Goal: Task Accomplishment & Management: Use online tool/utility

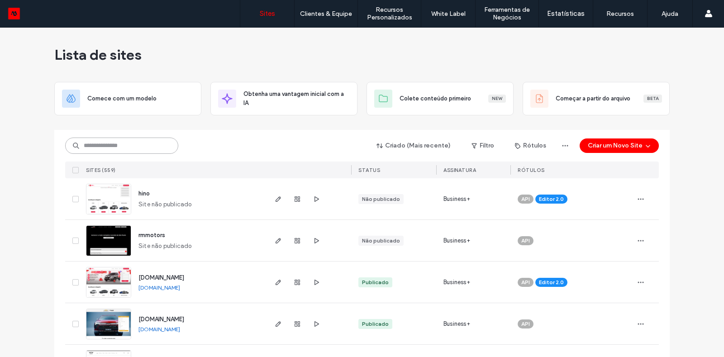
click at [147, 147] on input at bounding box center [121, 146] width 113 height 16
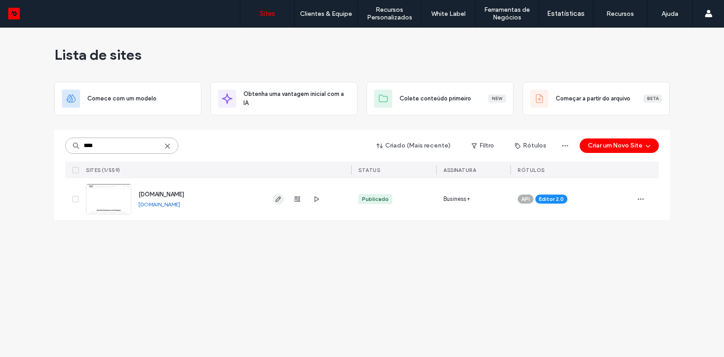
type input "****"
click at [281, 201] on icon "button" at bounding box center [278, 198] width 7 height 7
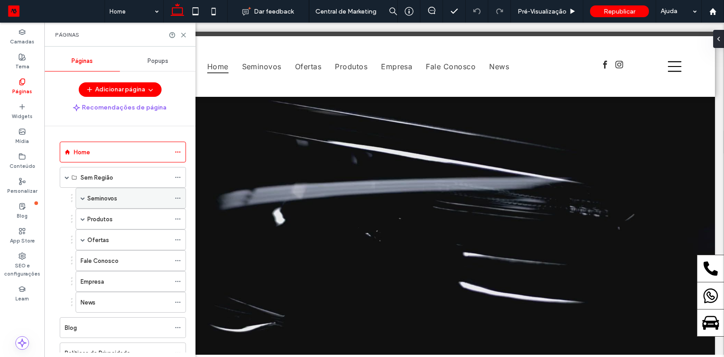
click at [84, 196] on span at bounding box center [83, 198] width 5 height 5
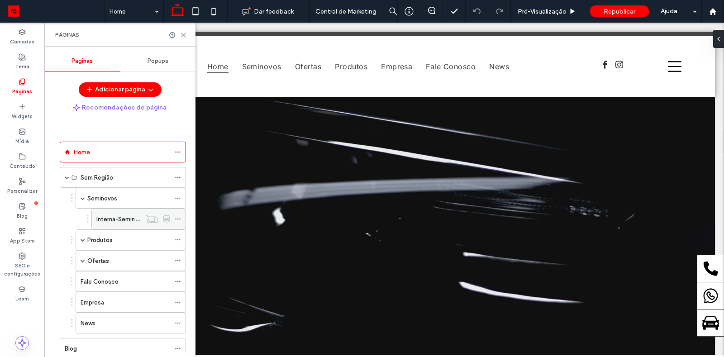
click at [108, 217] on label "Interna-Seminovos" at bounding box center [122, 219] width 52 height 16
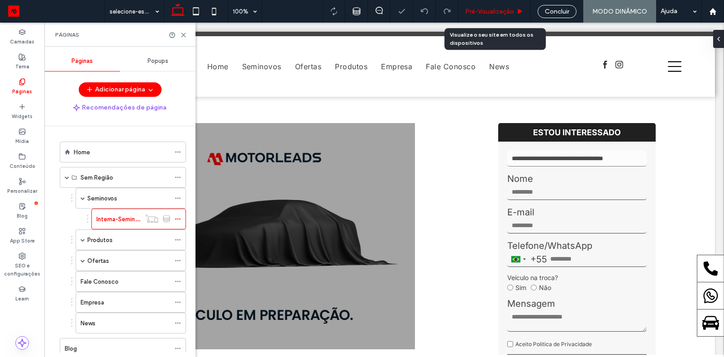
click at [483, 14] on span "Pré-Visualizaçāo" at bounding box center [489, 12] width 49 height 8
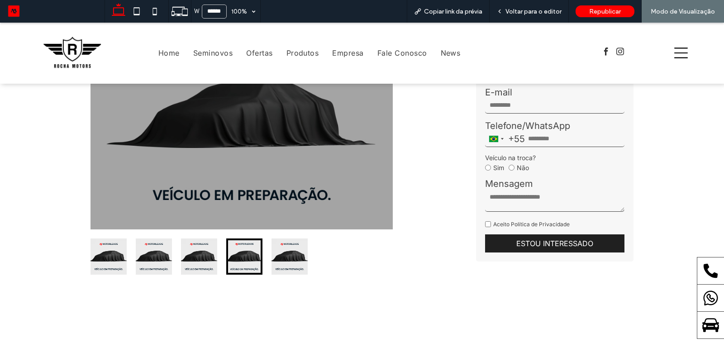
scroll to position [516, 0]
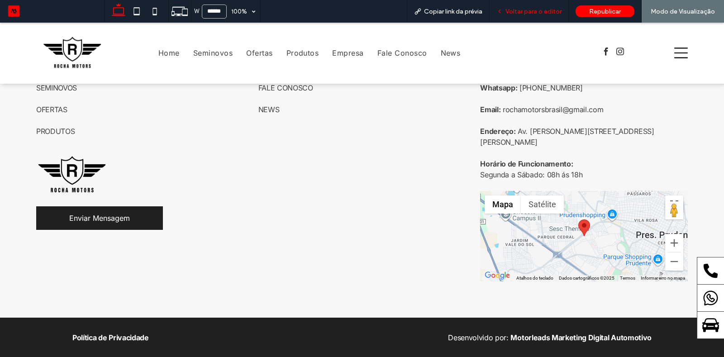
click at [518, 17] on div "Voltar para o editor" at bounding box center [528, 11] width 79 height 23
click at [530, 8] on span "Voltar para o editor" at bounding box center [533, 12] width 56 height 8
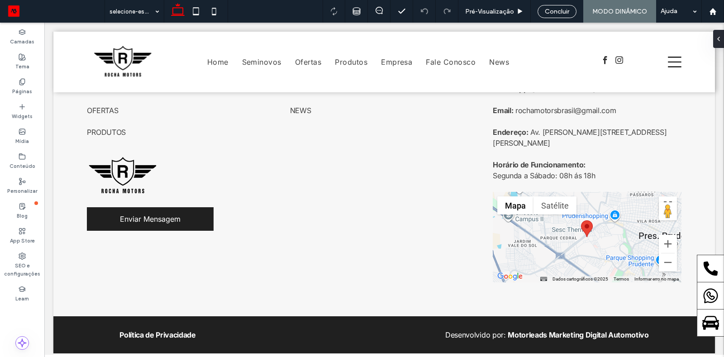
scroll to position [517, 0]
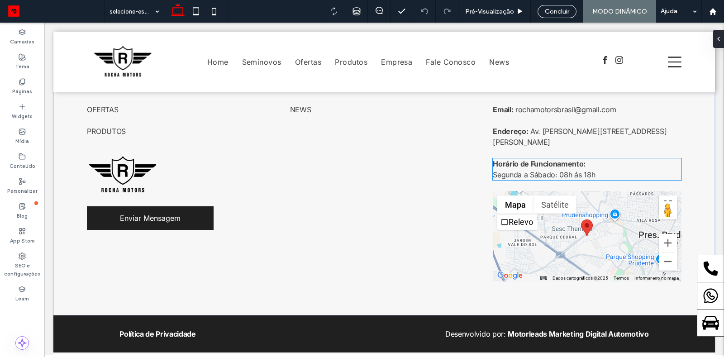
click at [579, 173] on span "Segunda a Sábado: 08h ás 18h" at bounding box center [544, 174] width 102 height 9
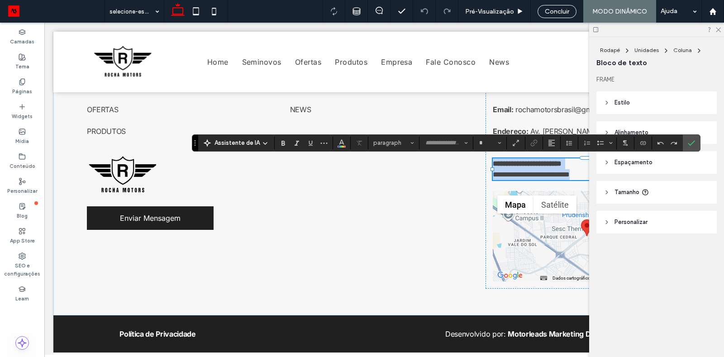
type input "*****"
type input "**"
click at [569, 173] on span "**********" at bounding box center [531, 174] width 77 height 7
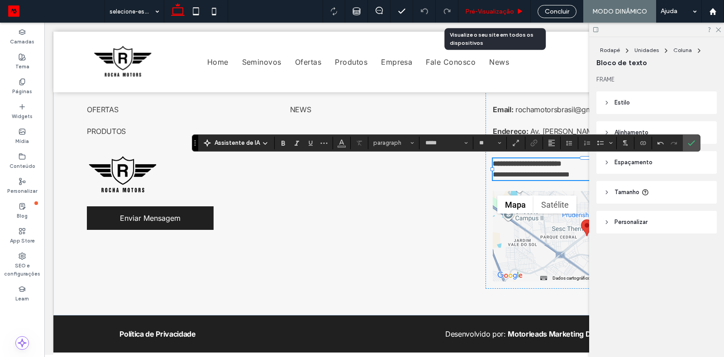
click at [479, 9] on span "Pré-Visualizaçāo" at bounding box center [489, 12] width 49 height 8
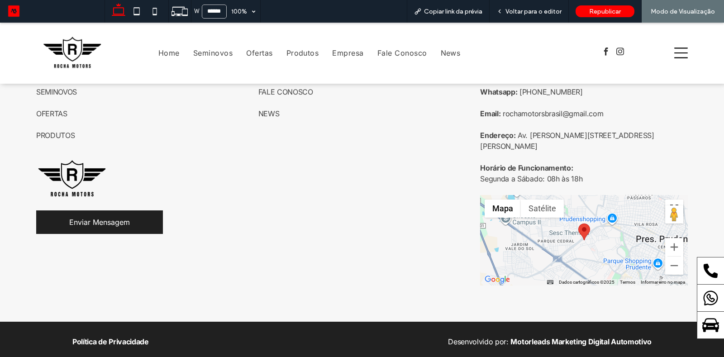
scroll to position [516, 0]
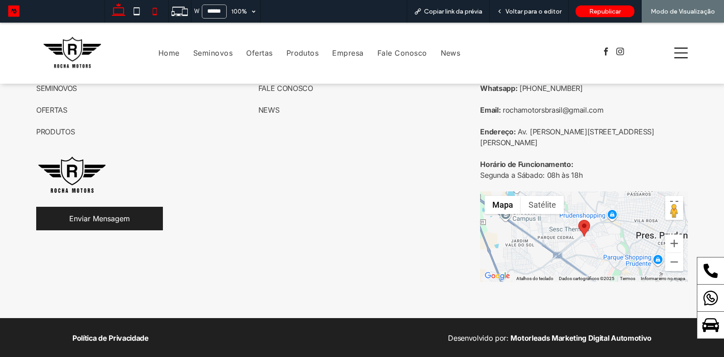
click at [153, 11] on icon at bounding box center [155, 11] width 18 height 18
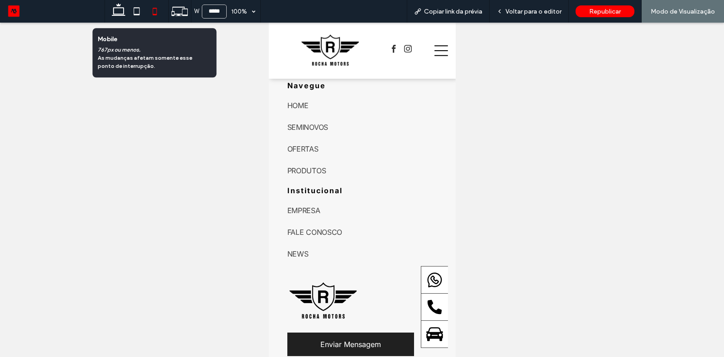
type input "*****"
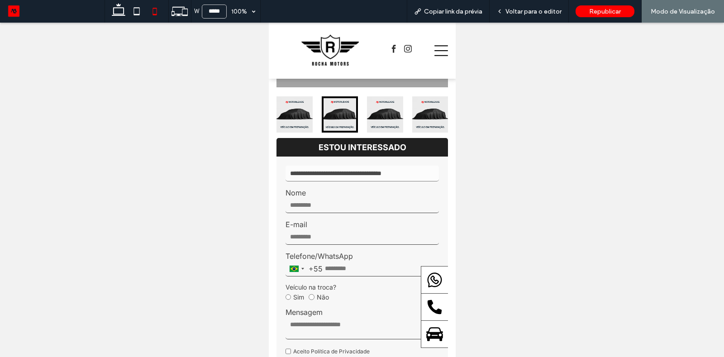
scroll to position [0, 0]
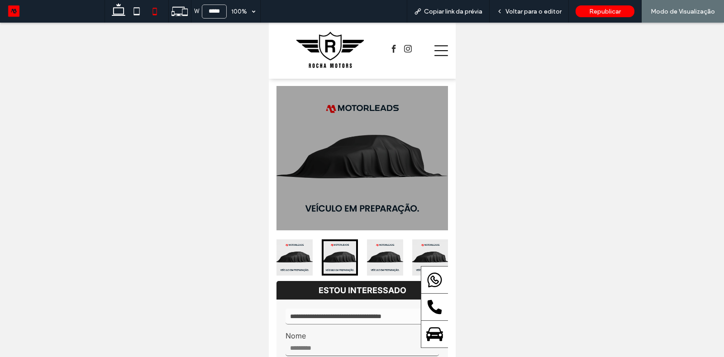
click at [438, 51] on icon at bounding box center [441, 50] width 14 height 11
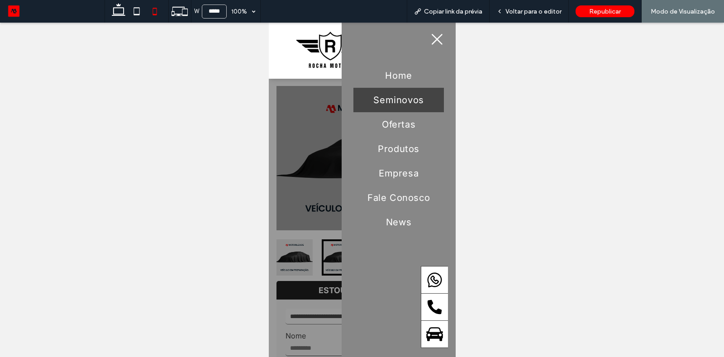
click at [406, 101] on span "Seminovos" at bounding box center [398, 100] width 50 height 11
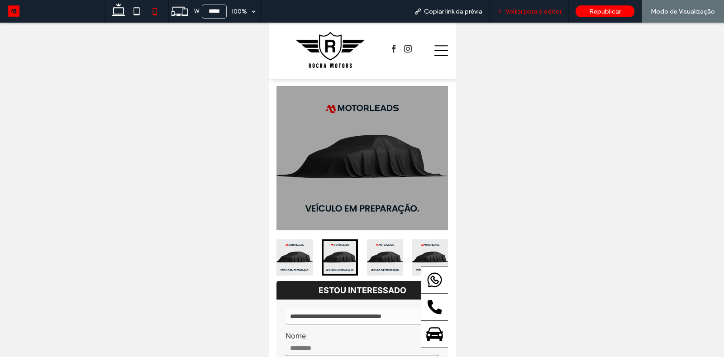
click at [535, 14] on span "Voltar para o editor" at bounding box center [533, 12] width 56 height 8
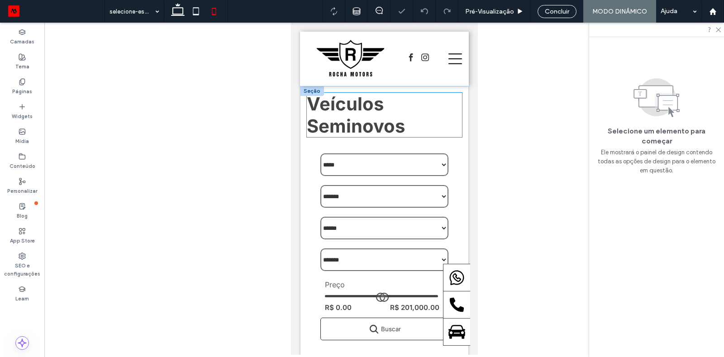
click at [350, 112] on span "Veículos Seminovos" at bounding box center [355, 115] width 98 height 44
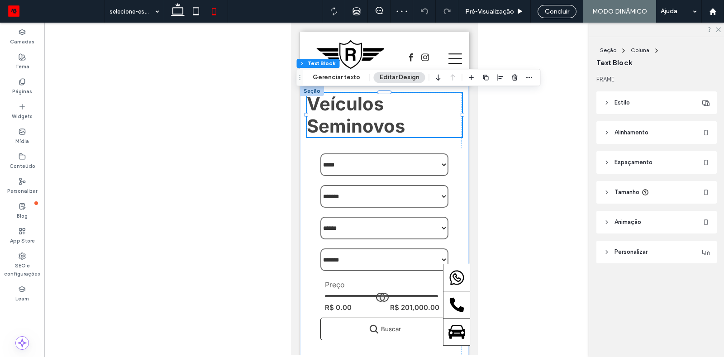
click at [607, 126] on header "Alinhamento" at bounding box center [656, 132] width 120 height 23
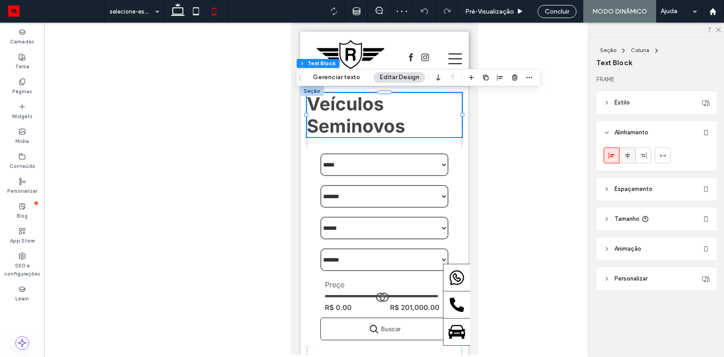
click at [628, 151] on span at bounding box center [627, 155] width 7 height 15
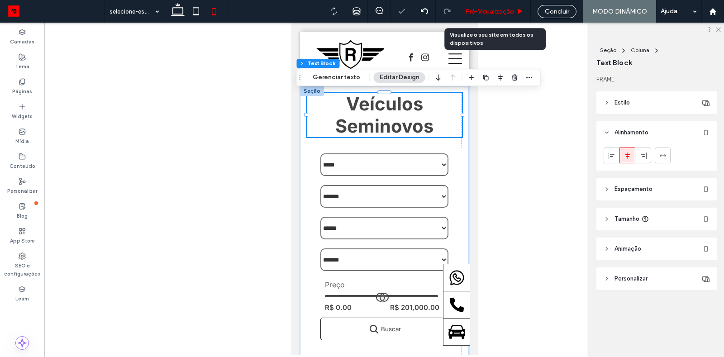
click at [499, 15] on div "Pré-Visualizaçāo" at bounding box center [494, 11] width 72 height 23
click at [498, 10] on span "Pré-Visualizaçāo" at bounding box center [489, 12] width 49 height 8
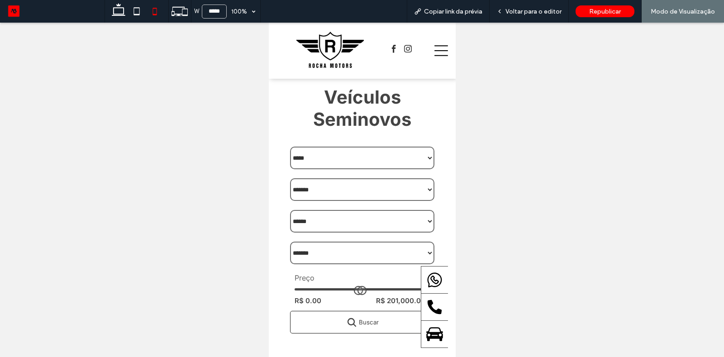
click at [442, 54] on icon at bounding box center [441, 51] width 14 height 14
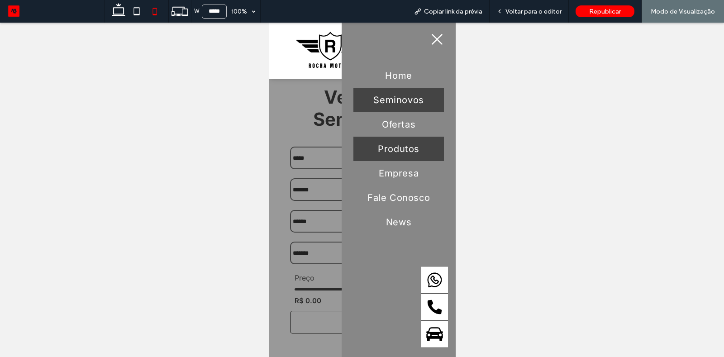
click at [397, 156] on link "Produtos" at bounding box center [398, 149] width 90 height 24
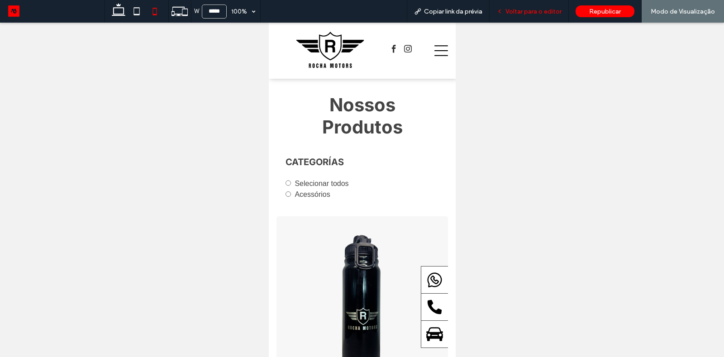
click at [542, 7] on div "Voltar para o editor" at bounding box center [528, 11] width 79 height 23
click at [509, 11] on span "Voltar para o editor" at bounding box center [533, 12] width 56 height 8
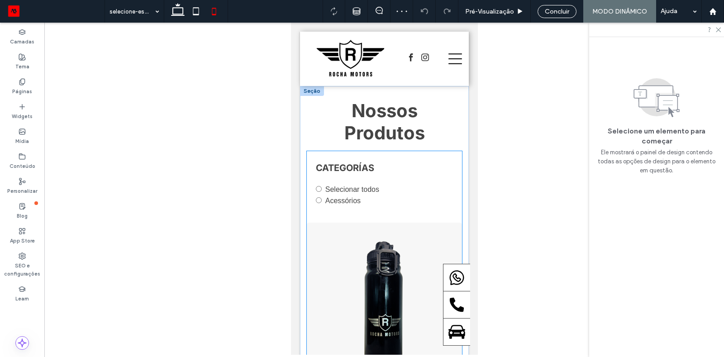
click at [365, 188] on label "Selecionar todos" at bounding box center [352, 189] width 54 height 8
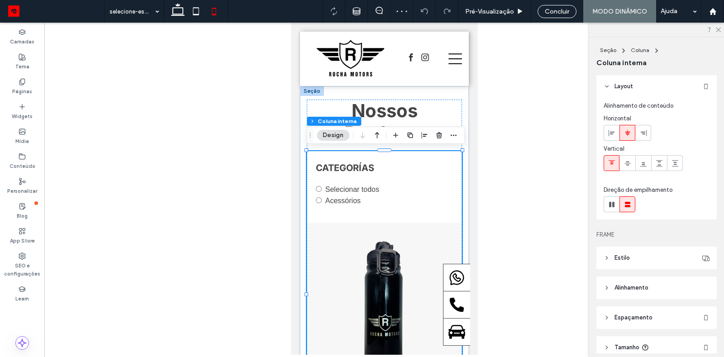
click at [365, 188] on label "Selecionar todos" at bounding box center [352, 189] width 54 height 8
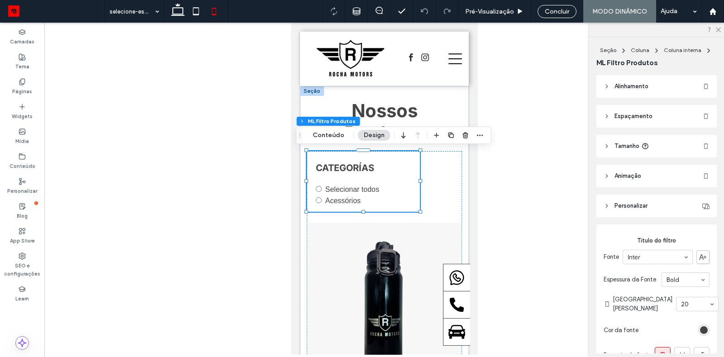
click at [614, 87] on span "Alinhamento" at bounding box center [631, 86] width 34 height 9
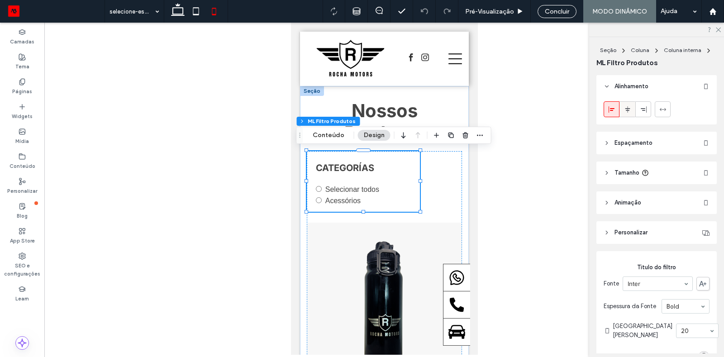
click at [628, 102] on span at bounding box center [627, 109] width 7 height 15
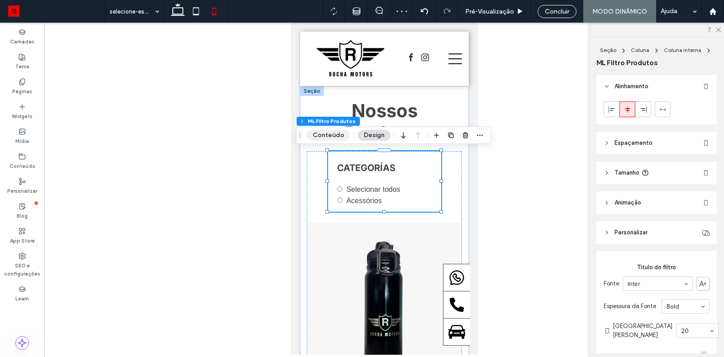
click at [336, 137] on button "Conteúdo" at bounding box center [328, 135] width 43 height 11
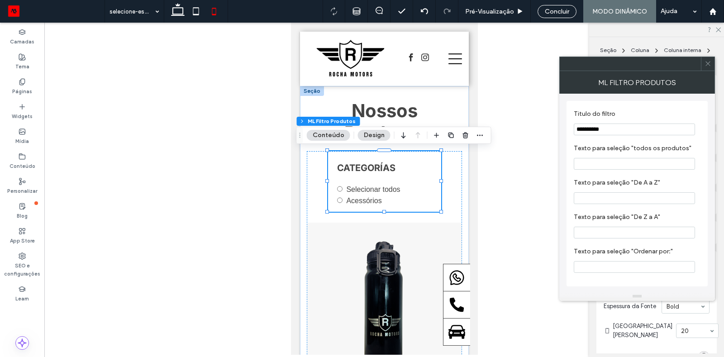
click at [707, 67] on span at bounding box center [707, 64] width 7 height 14
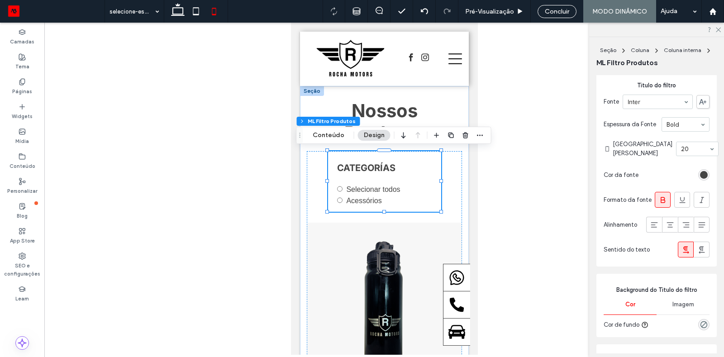
scroll to position [197, 0]
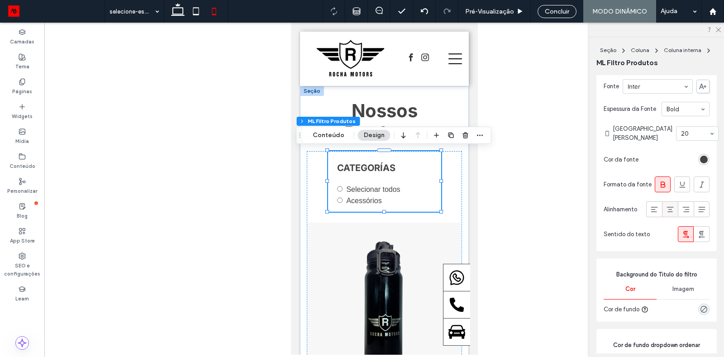
click at [669, 209] on icon at bounding box center [669, 209] width 9 height 9
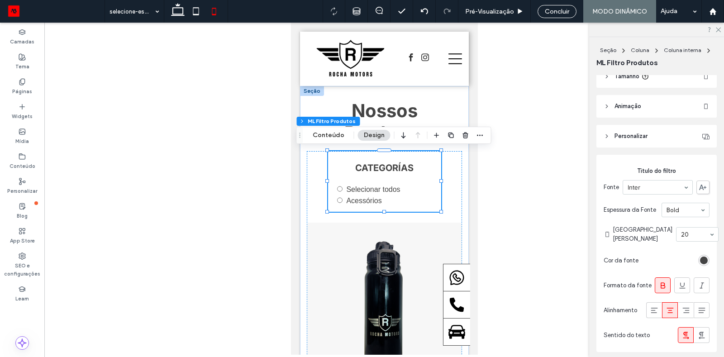
scroll to position [77, 0]
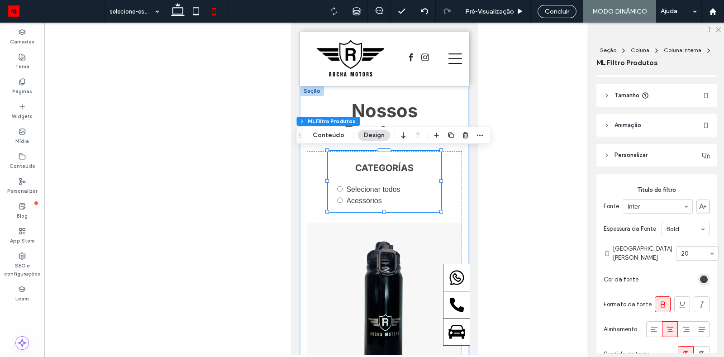
click at [607, 153] on icon at bounding box center [606, 155] width 6 height 6
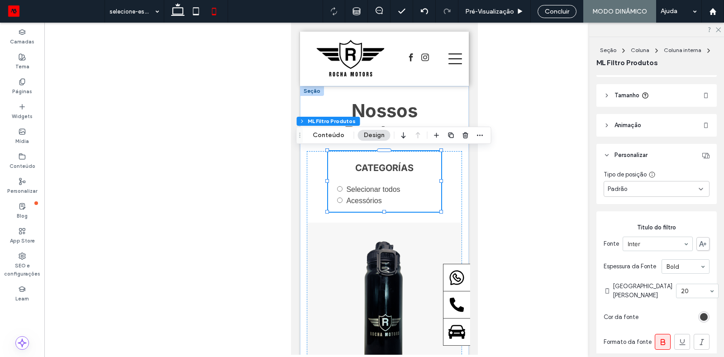
click at [607, 153] on icon at bounding box center [606, 155] width 6 height 6
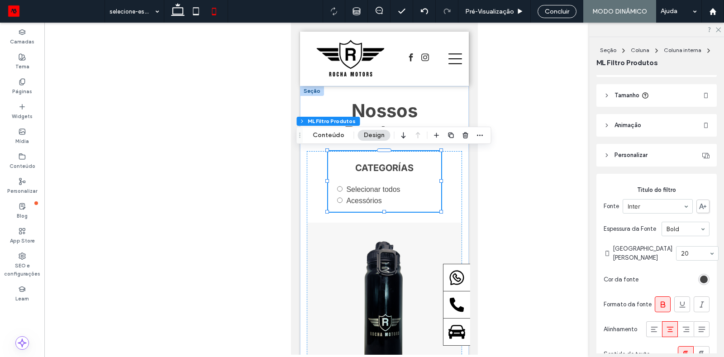
click at [607, 153] on icon at bounding box center [606, 155] width 6 height 6
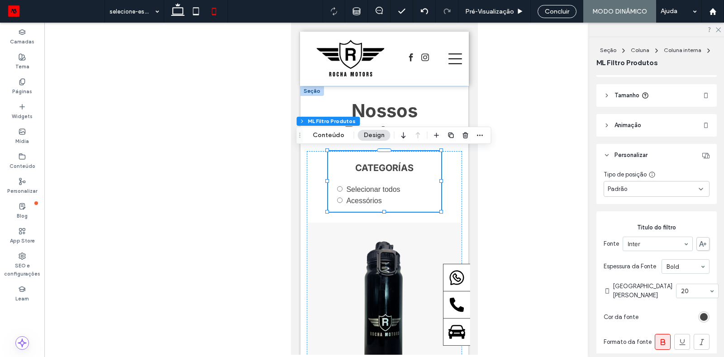
click at [641, 189] on div "Padrão" at bounding box center [652, 189] width 91 height 9
click at [642, 190] on div "Padrão" at bounding box center [652, 189] width 91 height 9
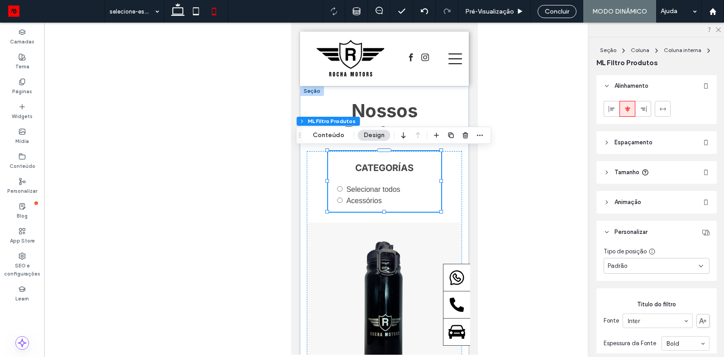
scroll to position [0, 0]
click at [603, 142] on icon at bounding box center [606, 143] width 6 height 6
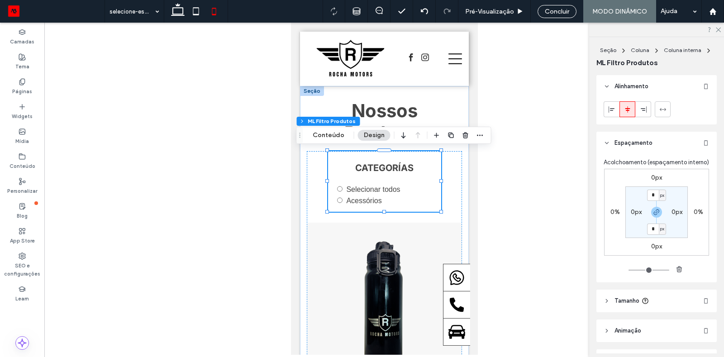
click at [603, 142] on icon at bounding box center [606, 143] width 6 height 6
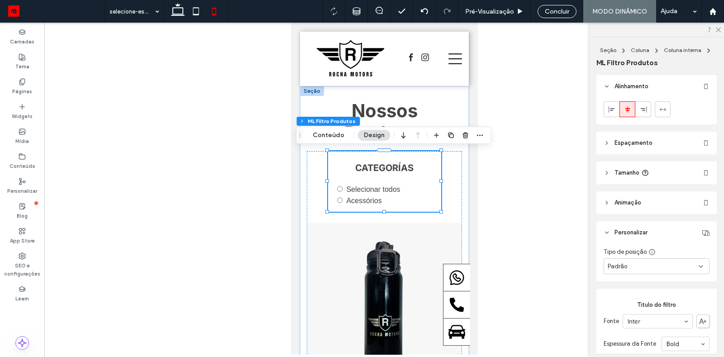
click at [372, 190] on label "Selecionar todos" at bounding box center [373, 189] width 54 height 8
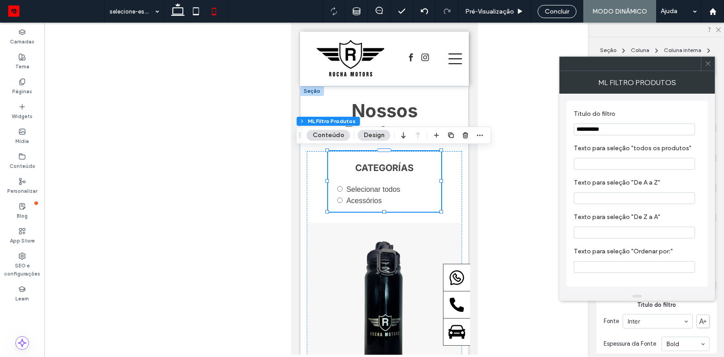
click at [708, 66] on icon at bounding box center [707, 63] width 7 height 7
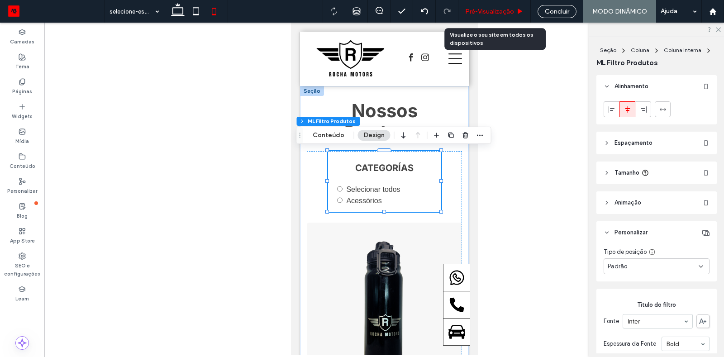
click at [503, 6] on div "Pré-Visualizaçāo" at bounding box center [494, 11] width 72 height 23
click at [492, 20] on div "Pré-Visualizaçāo" at bounding box center [494, 11] width 72 height 23
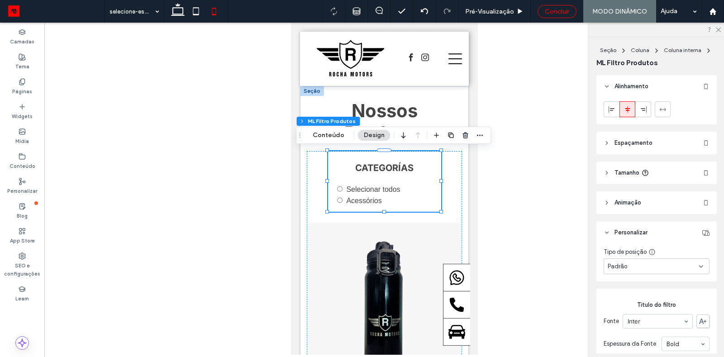
click at [549, 15] on div "Concluir" at bounding box center [556, 11] width 39 height 13
click at [558, 12] on span "Concluir" at bounding box center [557, 12] width 24 height 8
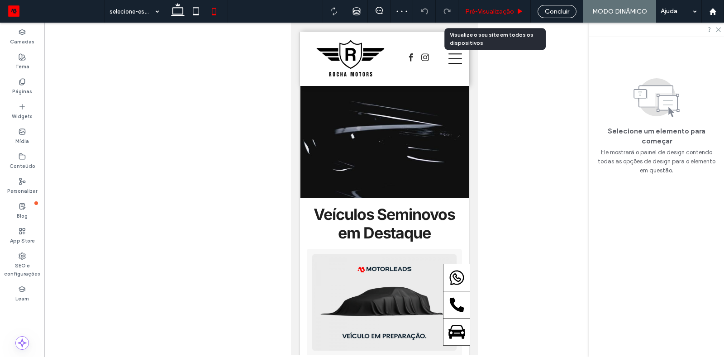
click at [487, 10] on span "Pré-Visualizaçāo" at bounding box center [489, 12] width 49 height 8
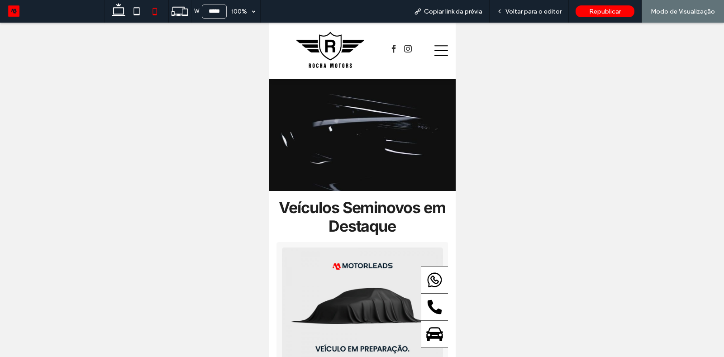
click at [442, 40] on div "Home Seminovos Ofertas Produtos Empresa Fale Conosco News" at bounding box center [362, 50] width 172 height 41
click at [438, 47] on icon at bounding box center [441, 51] width 14 height 14
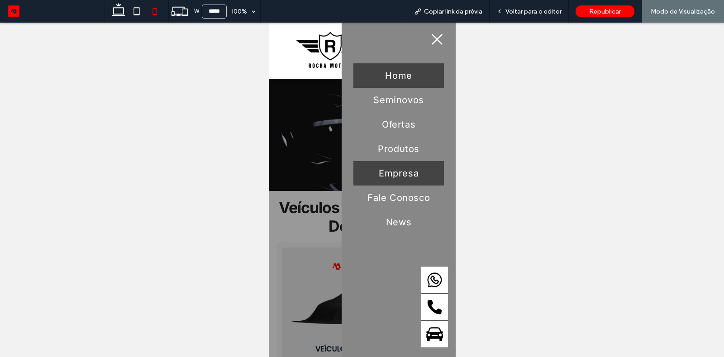
click at [407, 161] on link "Empresa" at bounding box center [398, 173] width 90 height 24
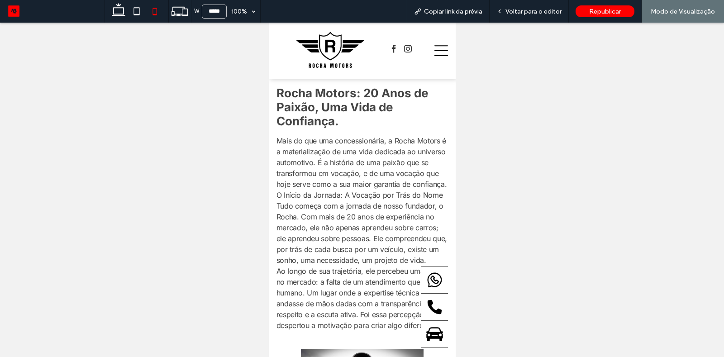
click at [430, 55] on div at bounding box center [400, 50] width 64 height 14
click at [435, 50] on icon at bounding box center [441, 51] width 14 height 14
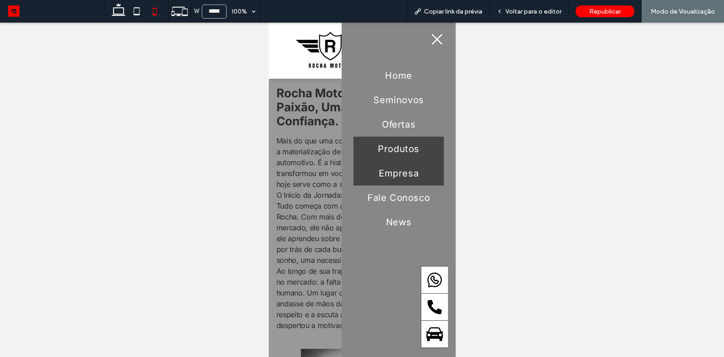
click at [407, 149] on span "Produtos" at bounding box center [398, 148] width 42 height 11
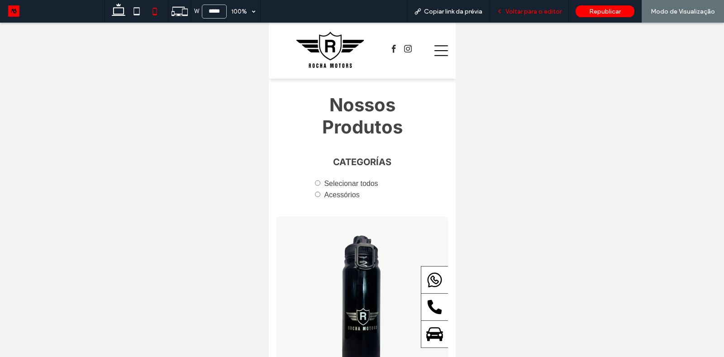
click at [550, 11] on span "Voltar para o editor" at bounding box center [533, 12] width 56 height 8
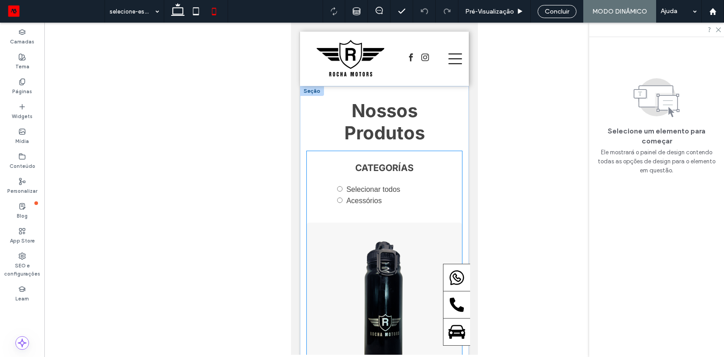
click at [412, 176] on div "CATEGORÍAS Selecionar todos Acessórios" at bounding box center [383, 186] width 113 height 52
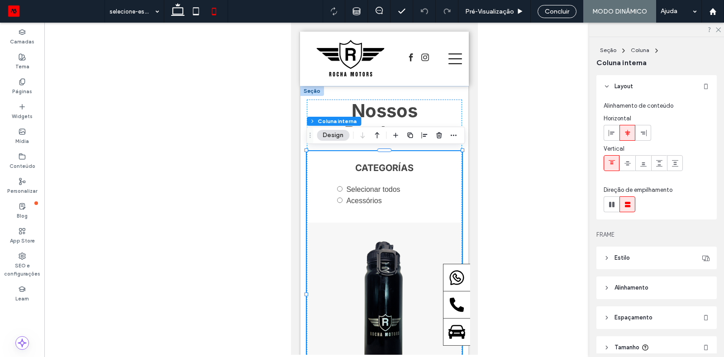
click at [412, 176] on div "CATEGORÍAS Selecionar todos Acessórios" at bounding box center [383, 186] width 113 height 52
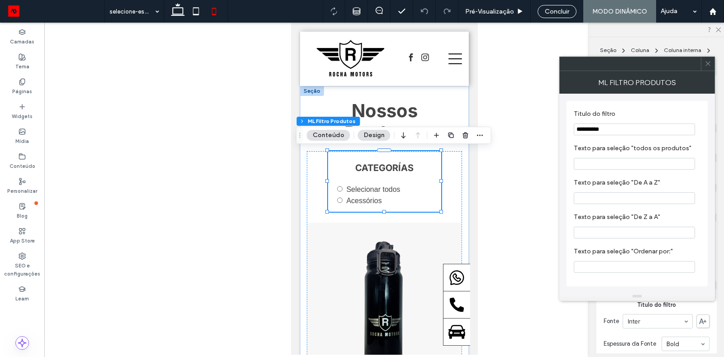
click at [705, 66] on icon at bounding box center [707, 63] width 7 height 7
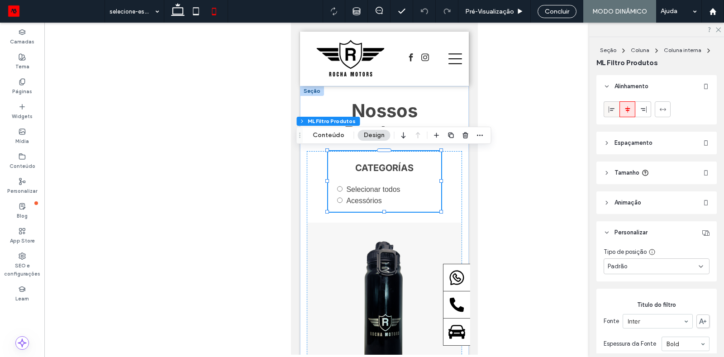
click at [612, 110] on use at bounding box center [611, 109] width 6 height 6
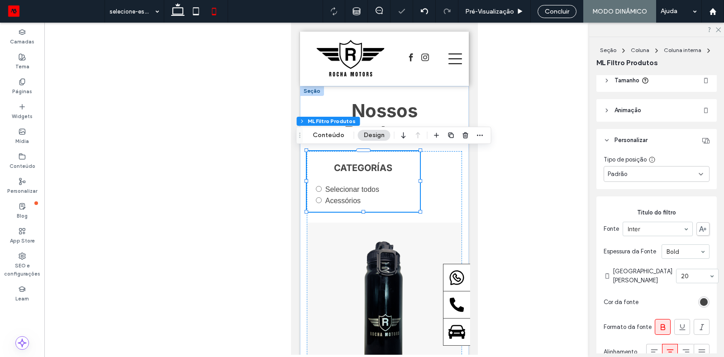
scroll to position [98, 0]
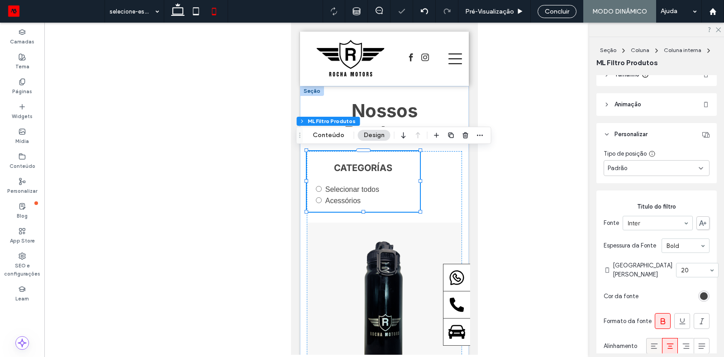
click at [654, 341] on icon at bounding box center [654, 345] width 9 height 9
click at [547, 12] on span "Concluir" at bounding box center [557, 12] width 24 height 8
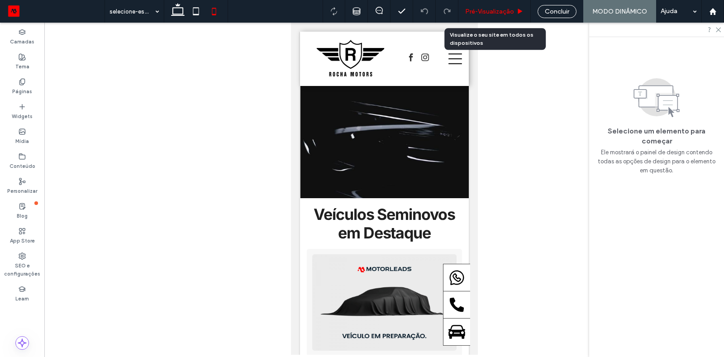
click at [492, 5] on div "Pré-Visualizaçāo" at bounding box center [494, 11] width 72 height 23
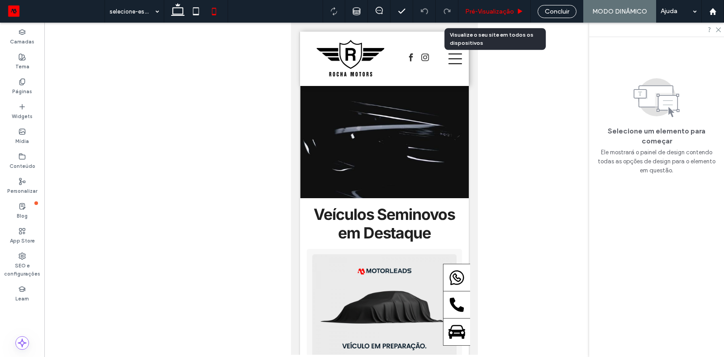
click at [482, 18] on div "Pré-Visualizaçāo" at bounding box center [494, 11] width 72 height 23
click at [486, 15] on div "Pré-Visualizaçāo" at bounding box center [494, 11] width 72 height 23
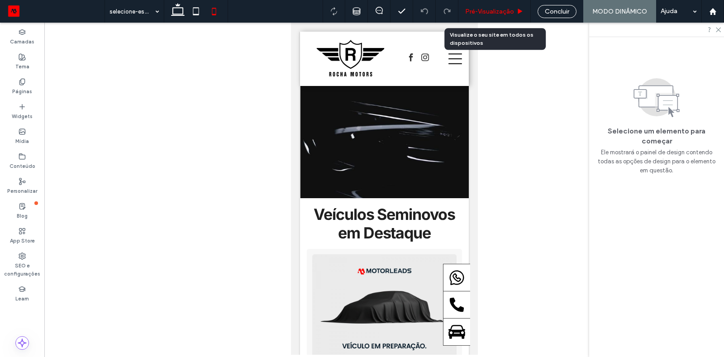
click at [486, 15] on div "Pré-Visualizaçāo" at bounding box center [494, 11] width 72 height 23
click at [490, 10] on span "Pré-Visualizaçāo" at bounding box center [489, 12] width 49 height 8
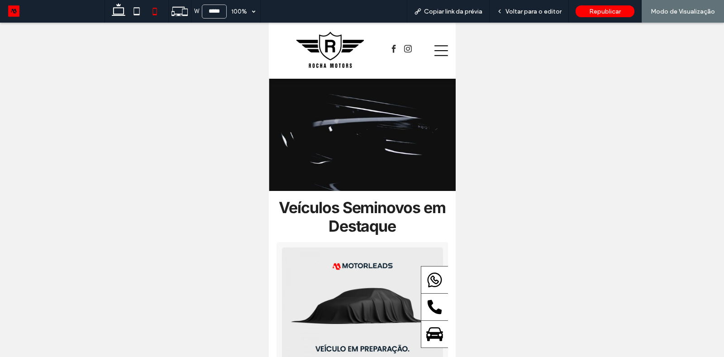
click at [436, 47] on icon at bounding box center [441, 51] width 14 height 14
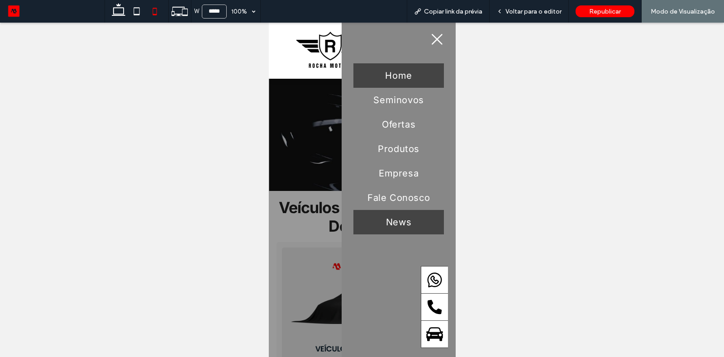
click at [416, 226] on link "News" at bounding box center [398, 222] width 90 height 24
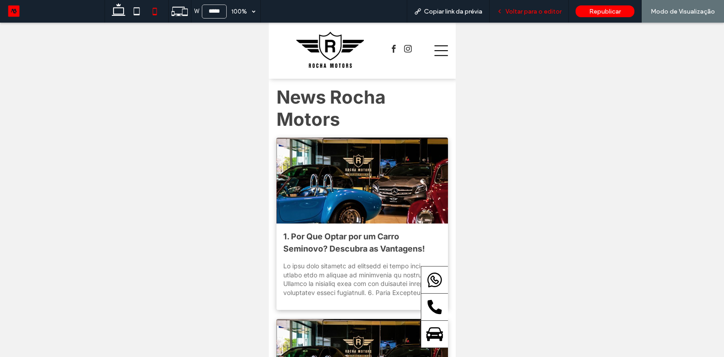
click at [519, 5] on div "Voltar para o editor" at bounding box center [528, 11] width 79 height 23
click at [512, 13] on span "Voltar para o editor" at bounding box center [533, 12] width 56 height 8
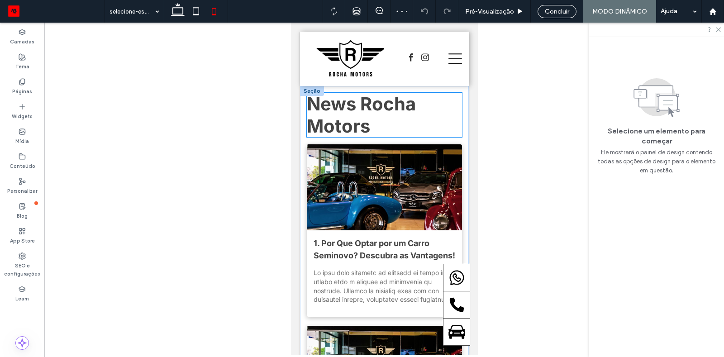
click at [380, 103] on span "News Rocha Motors" at bounding box center [360, 115] width 109 height 44
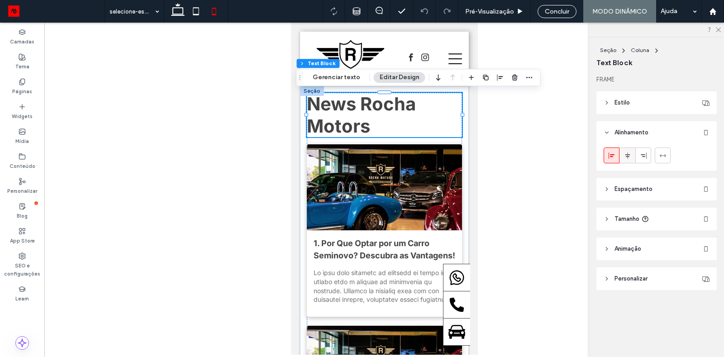
click at [631, 159] on div at bounding box center [627, 155] width 15 height 15
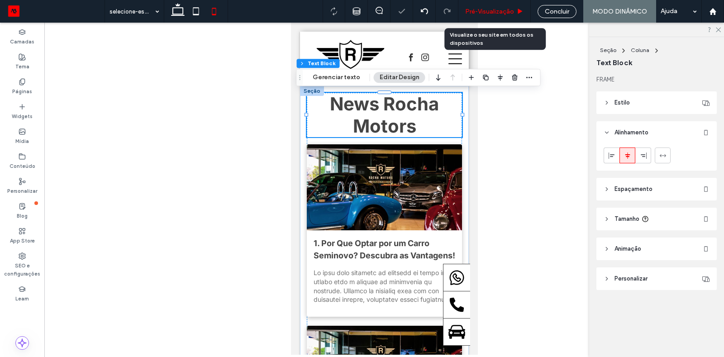
click at [501, 9] on span "Pré-Visualizaçāo" at bounding box center [489, 12] width 49 height 8
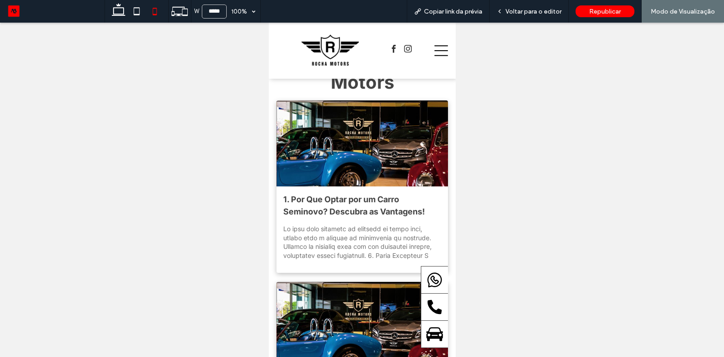
scroll to position [43, 0]
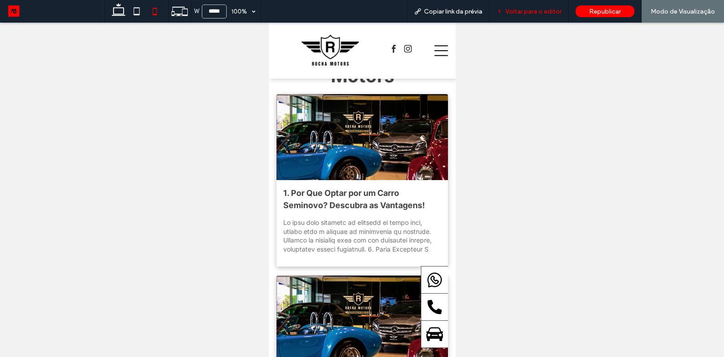
click at [525, 16] on div "Voltar para o editor" at bounding box center [528, 11] width 79 height 23
click at [532, 15] on div "Voltar para o editor" at bounding box center [528, 11] width 79 height 23
click at [517, 13] on span "Voltar para o editor" at bounding box center [533, 12] width 56 height 8
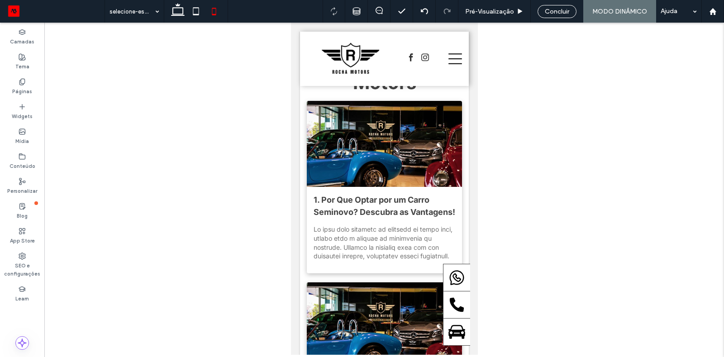
scroll to position [51, 0]
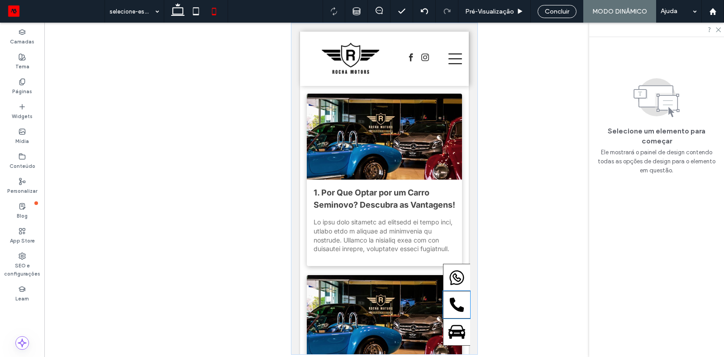
click at [449, 293] on div at bounding box center [455, 305] width 27 height 28
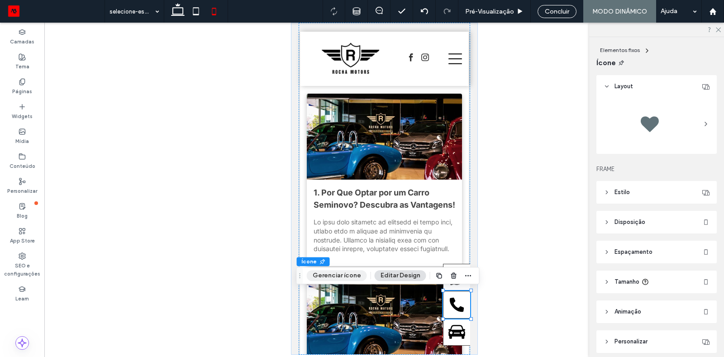
click at [356, 275] on button "Gerenciar ícone" at bounding box center [337, 275] width 60 height 11
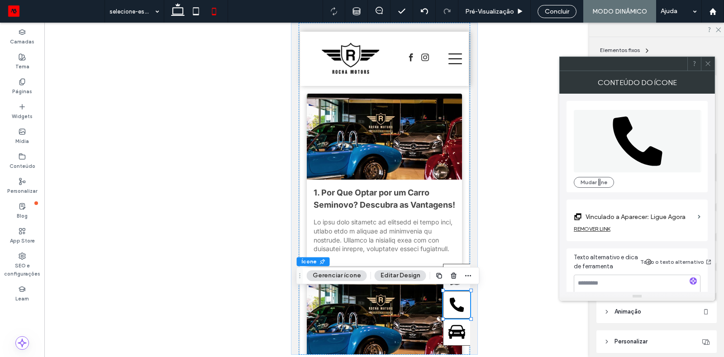
click at [315, 262] on button "Ícone" at bounding box center [309, 261] width 24 height 9
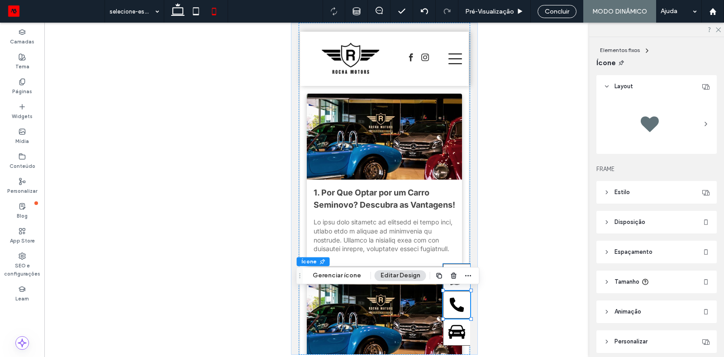
click at [457, 287] on div at bounding box center [455, 278] width 27 height 28
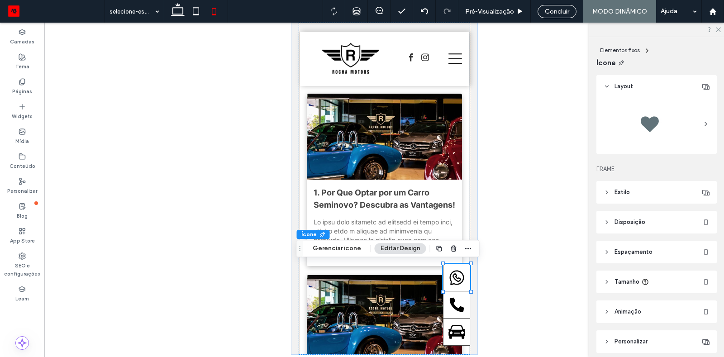
click at [634, 254] on span "Espaçamento" at bounding box center [633, 251] width 38 height 9
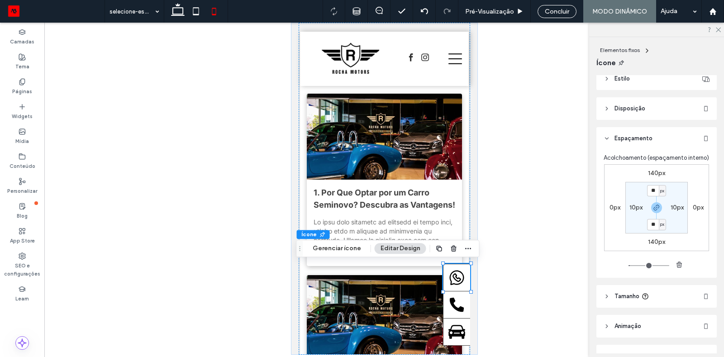
scroll to position [115, 0]
click at [672, 204] on label "10px" at bounding box center [676, 206] width 13 height 8
click at [674, 208] on input "**" at bounding box center [673, 205] width 12 height 11
type input "*"
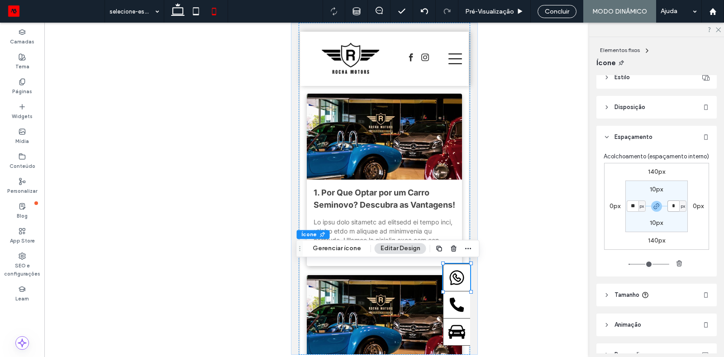
type input "*"
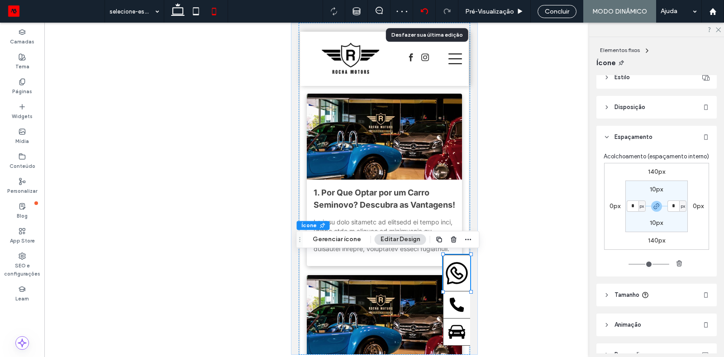
click at [429, 15] on div at bounding box center [424, 11] width 23 height 23
click at [674, 201] on input "*" at bounding box center [673, 205] width 12 height 11
type input "**"
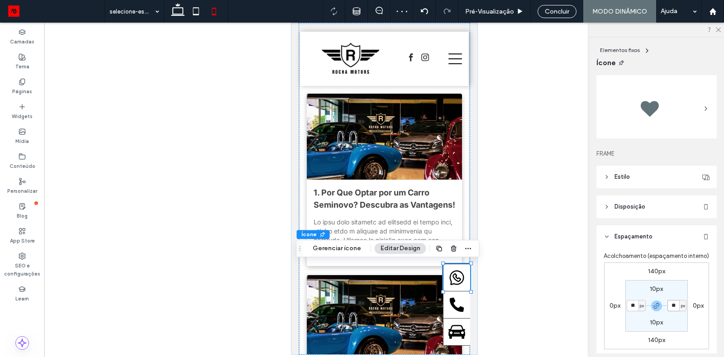
scroll to position [0, 0]
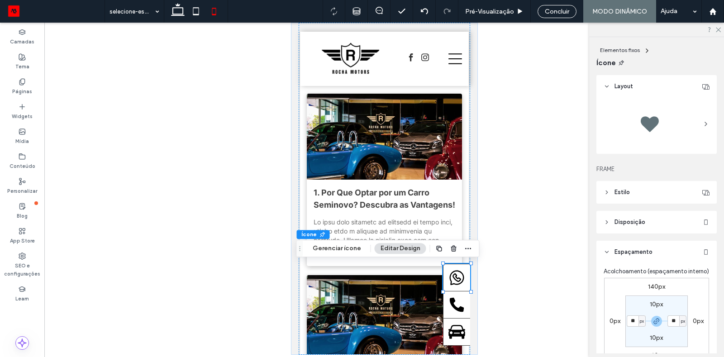
click at [609, 221] on icon at bounding box center [606, 222] width 6 height 6
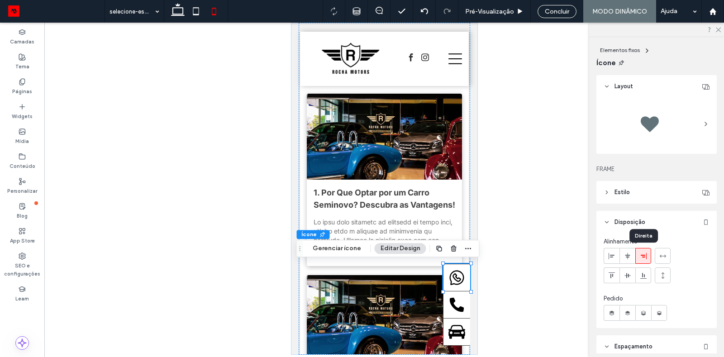
click at [643, 253] on icon at bounding box center [643, 255] width 7 height 7
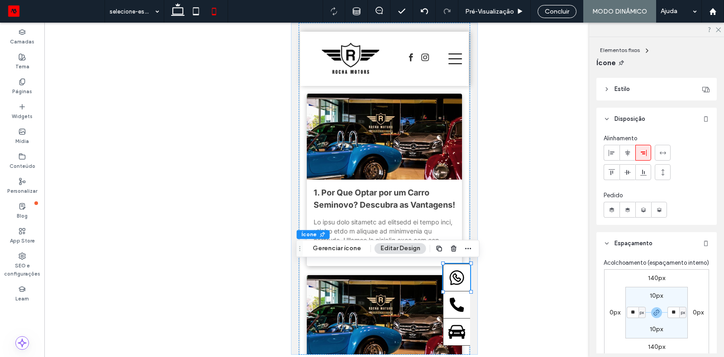
scroll to position [105, 0]
click at [337, 250] on button "Gerenciar ícone" at bounding box center [337, 248] width 60 height 11
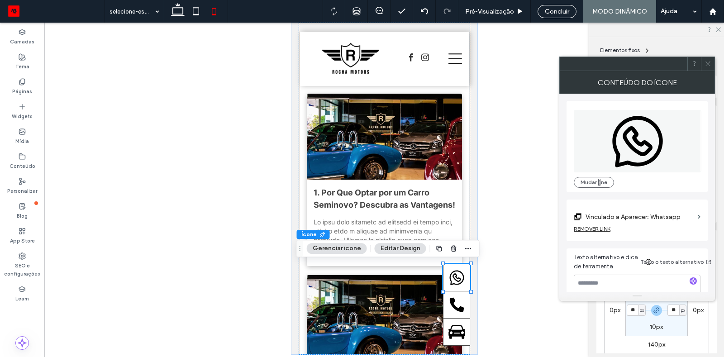
click at [704, 64] on icon at bounding box center [707, 63] width 7 height 7
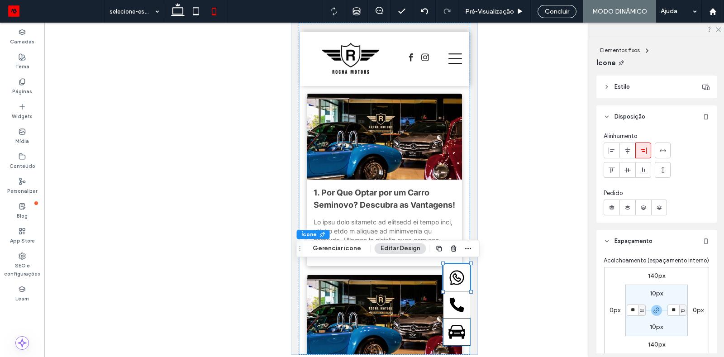
click at [466, 319] on div at bounding box center [455, 332] width 27 height 28
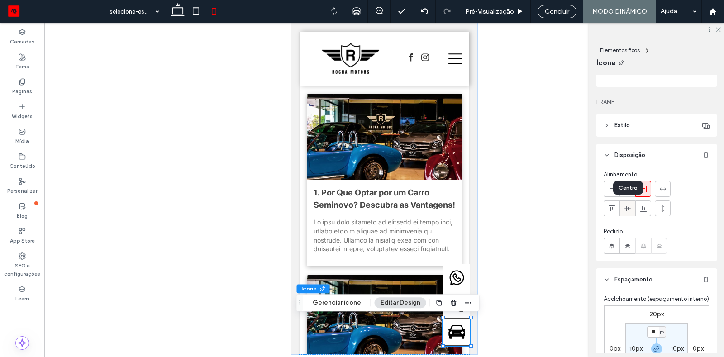
scroll to position [66, 0]
click at [606, 125] on icon at bounding box center [606, 126] width 6 height 6
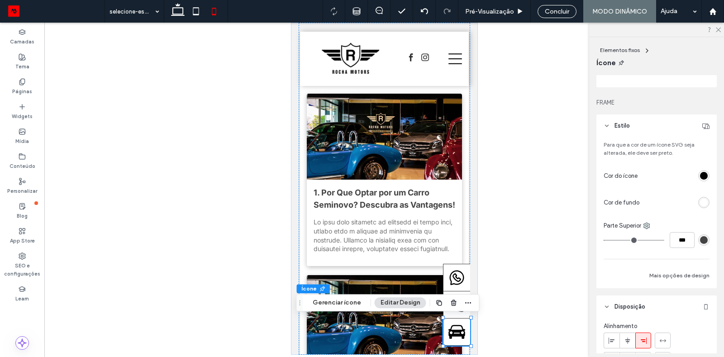
click at [606, 125] on icon at bounding box center [606, 126] width 6 height 6
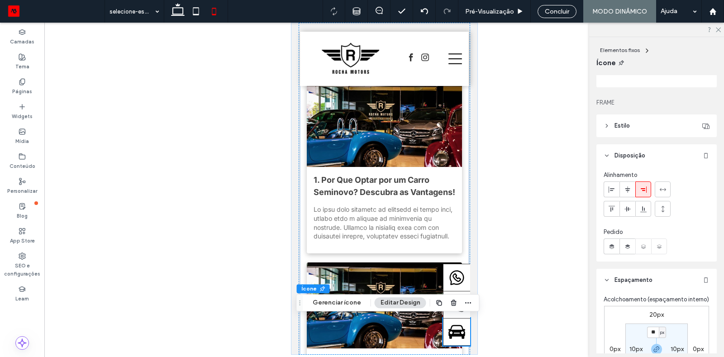
scroll to position [68, 0]
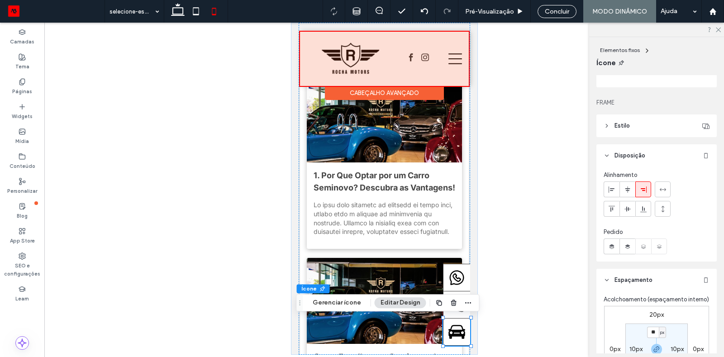
click at [389, 62] on div at bounding box center [383, 59] width 169 height 54
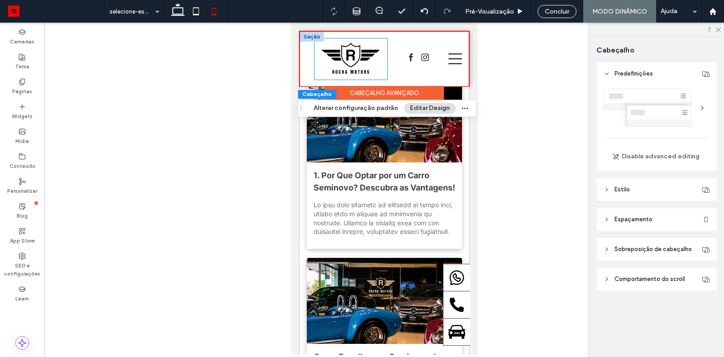
click at [359, 56] on img at bounding box center [350, 59] width 62 height 35
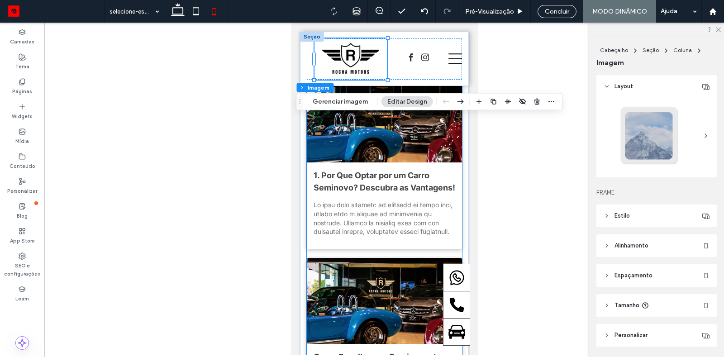
click at [421, 114] on div at bounding box center [384, 119] width 165 height 91
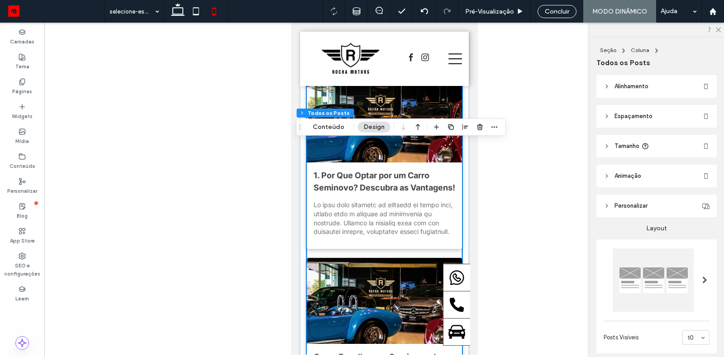
scroll to position [0, 0]
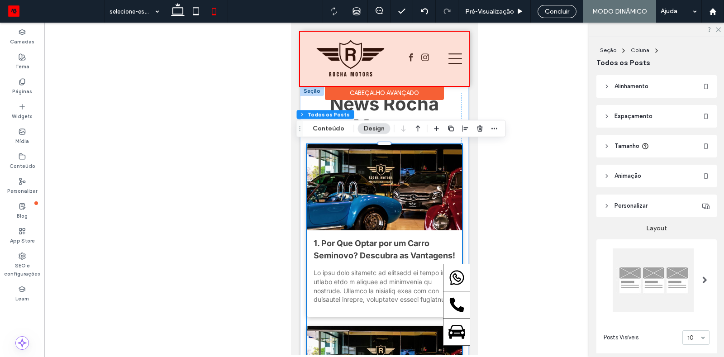
click at [356, 51] on div at bounding box center [383, 59] width 169 height 54
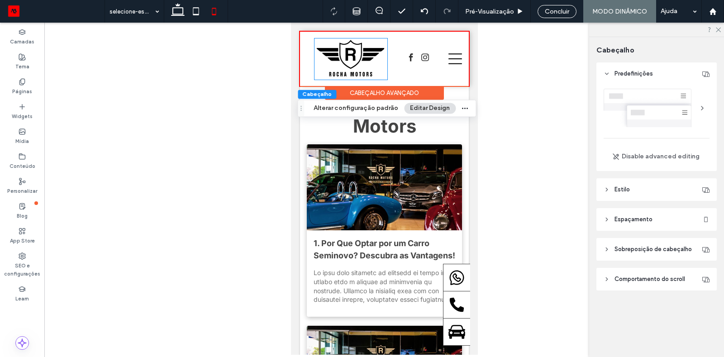
click at [356, 51] on img at bounding box center [350, 58] width 73 height 41
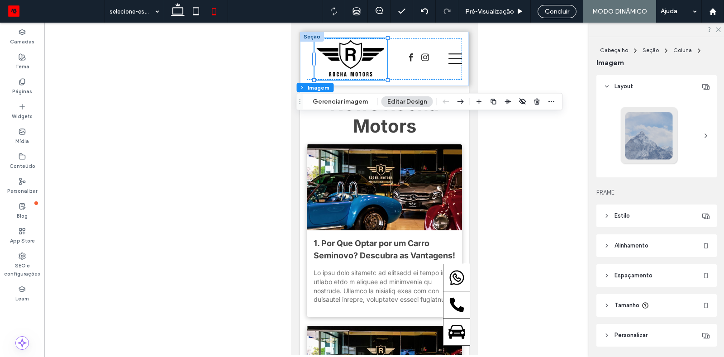
click at [617, 274] on span "Espaçamento" at bounding box center [633, 275] width 38 height 9
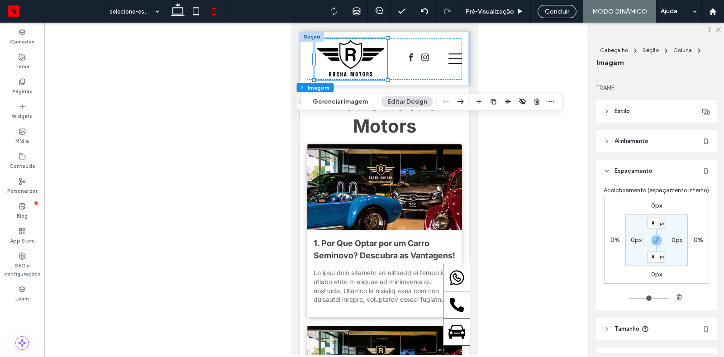
scroll to position [125, 0]
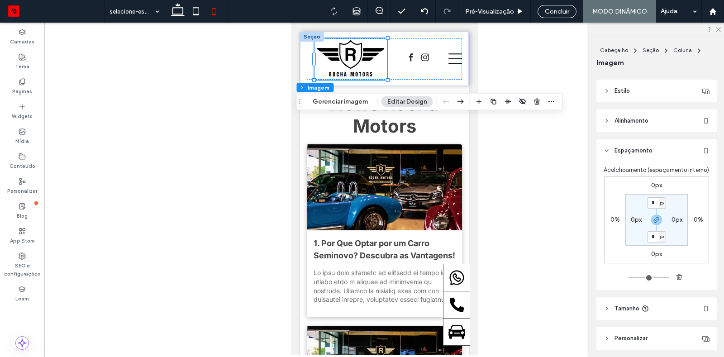
click at [625, 311] on span "Tamanho" at bounding box center [626, 308] width 25 height 9
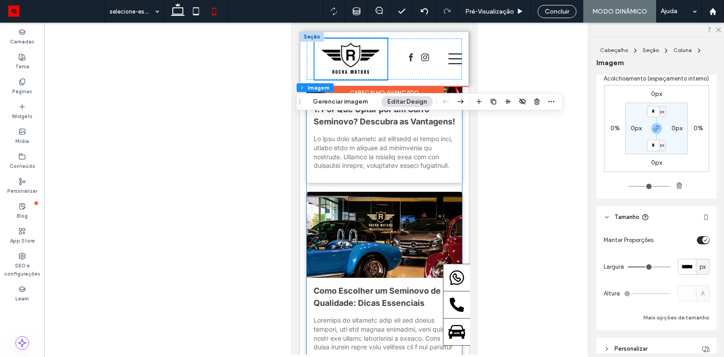
scroll to position [186, 0]
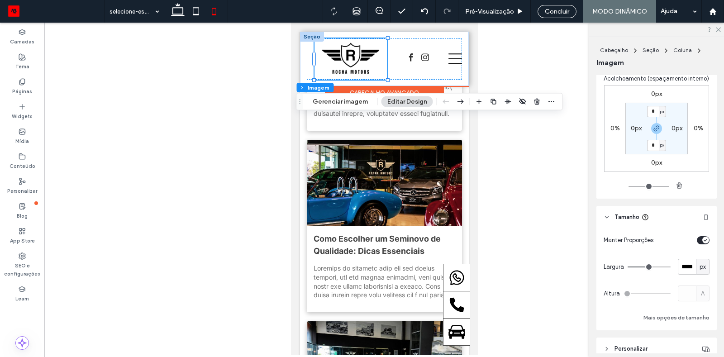
click at [366, 65] on img at bounding box center [350, 59] width 62 height 35
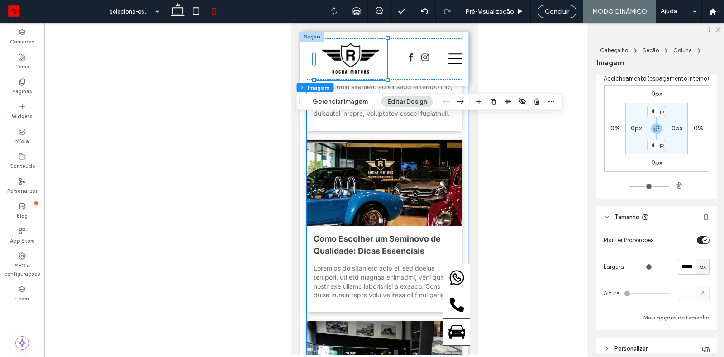
click at [452, 160] on div at bounding box center [384, 183] width 165 height 91
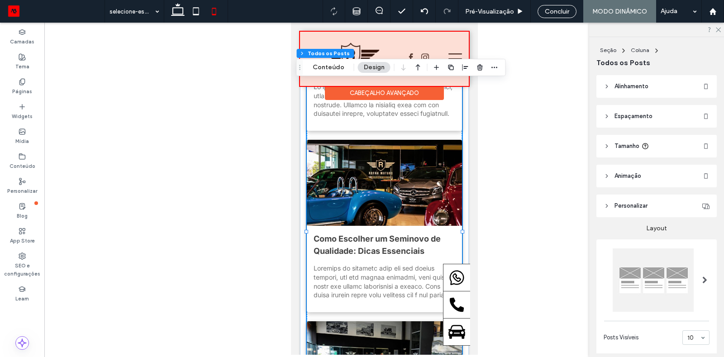
click at [362, 49] on div at bounding box center [383, 59] width 169 height 54
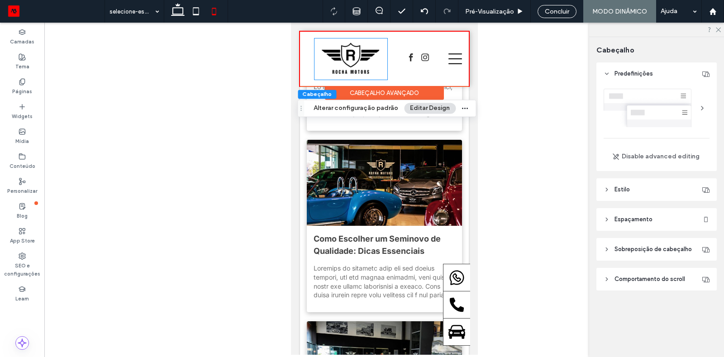
click at [362, 49] on img at bounding box center [350, 59] width 62 height 35
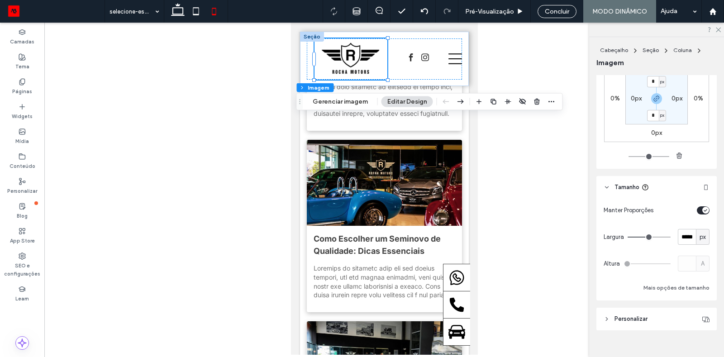
scroll to position [259, 0]
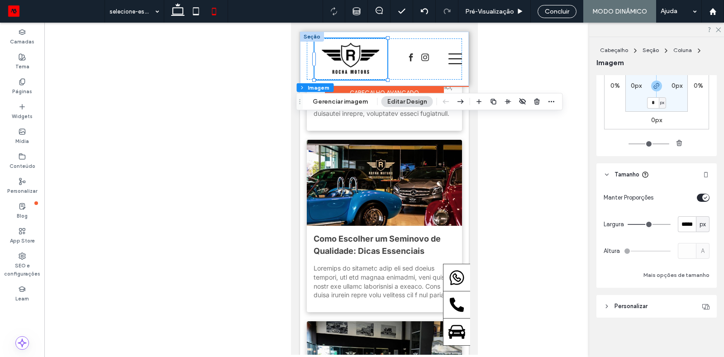
click at [308, 33] on div at bounding box center [311, 37] width 24 height 10
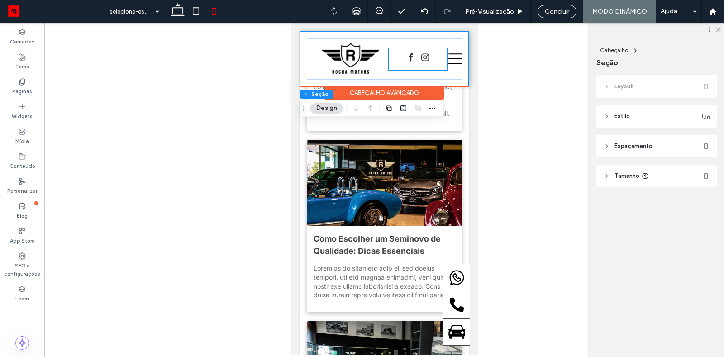
click at [416, 60] on div at bounding box center [417, 59] width 58 height 14
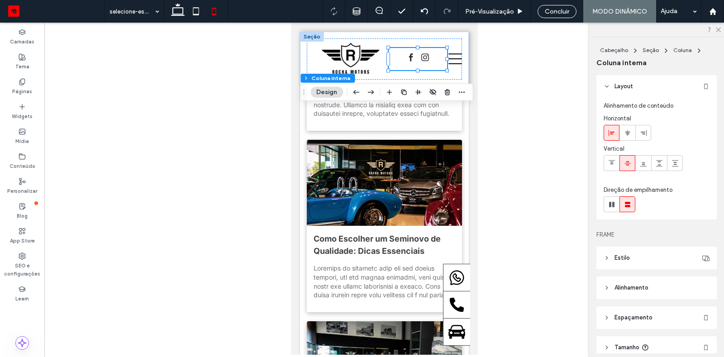
scroll to position [71, 0]
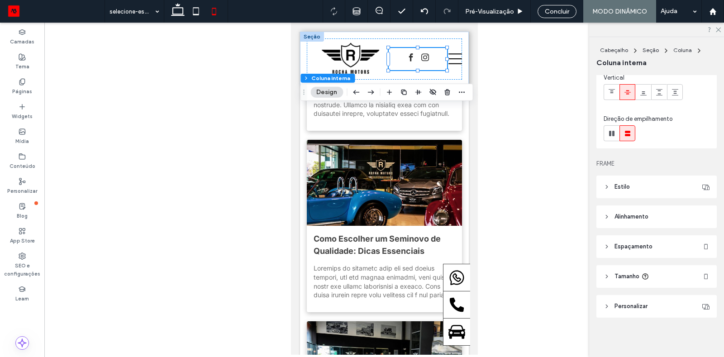
click at [609, 237] on header "Espaçamento" at bounding box center [656, 246] width 120 height 23
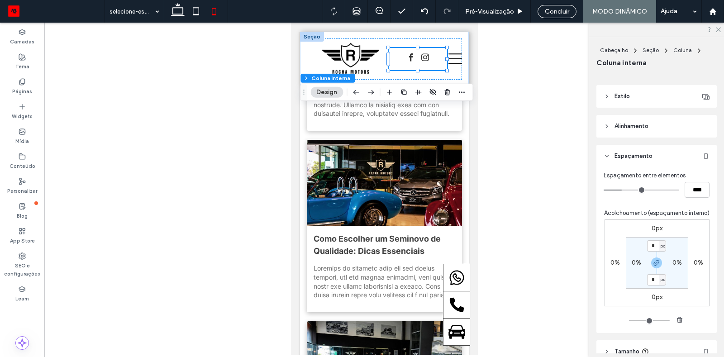
scroll to position [163, 0]
click at [416, 59] on span "facebook" at bounding box center [410, 58] width 12 height 12
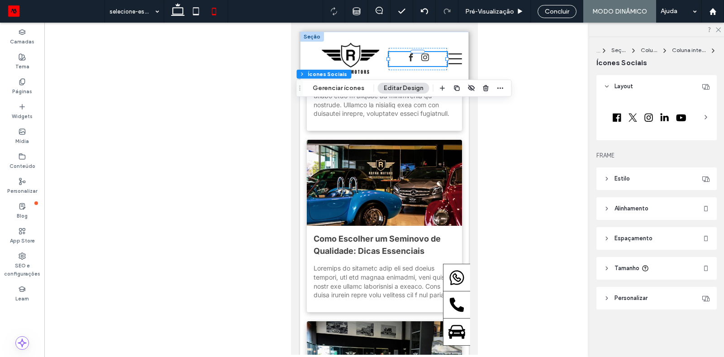
click at [607, 234] on header "Espaçamento" at bounding box center [656, 238] width 120 height 23
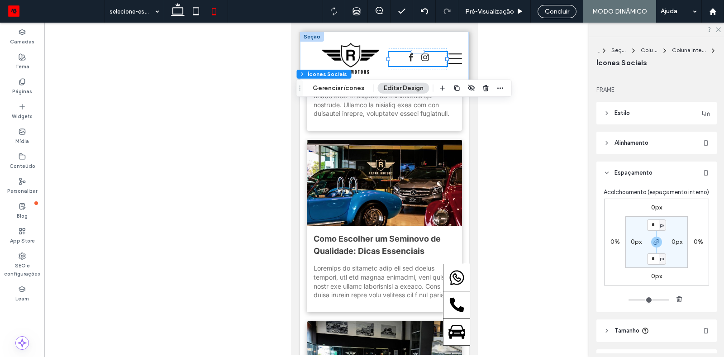
scroll to position [66, 0]
click at [427, 58] on span "instagram" at bounding box center [424, 58] width 12 height 12
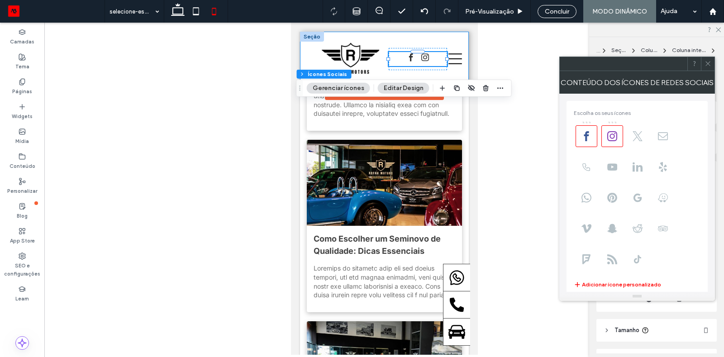
type input "**"
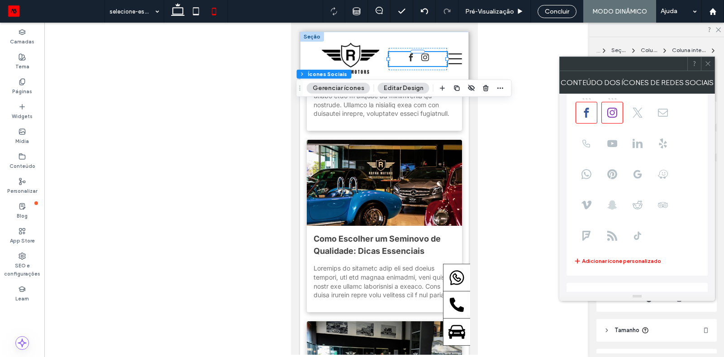
scroll to position [26, 0]
click at [709, 63] on icon at bounding box center [707, 63] width 7 height 7
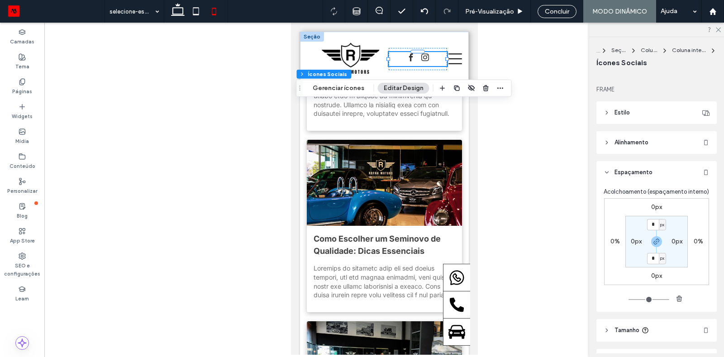
click at [606, 143] on use at bounding box center [607, 142] width 2 height 3
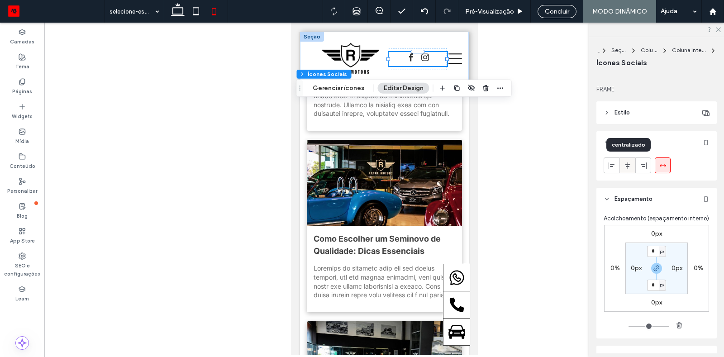
click at [629, 163] on use at bounding box center [627, 165] width 5 height 6
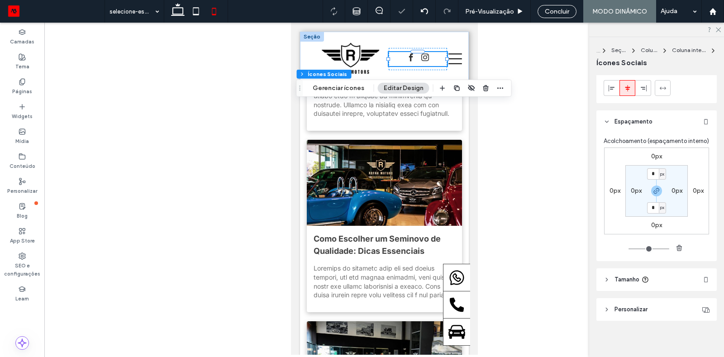
scroll to position [147, 0]
click at [612, 273] on header "Tamanho" at bounding box center [656, 276] width 120 height 23
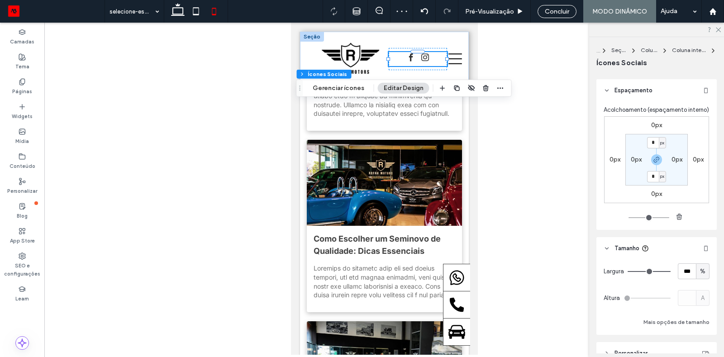
scroll to position [182, 0]
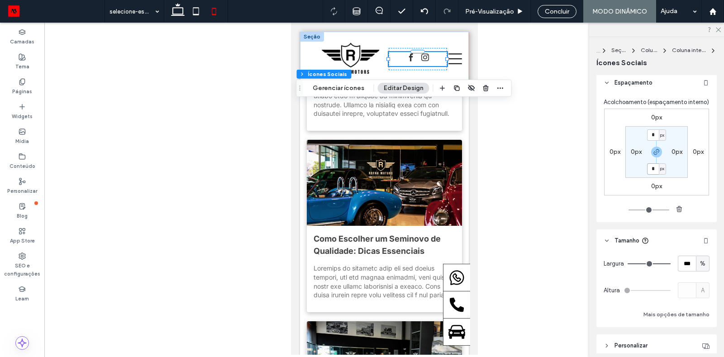
click at [653, 169] on input "*" at bounding box center [653, 168] width 12 height 11
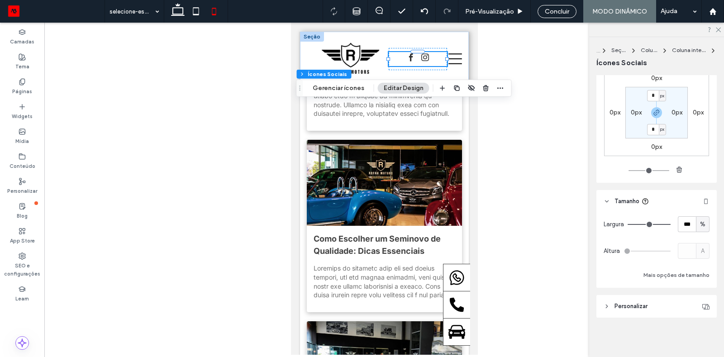
click at [609, 306] on icon at bounding box center [606, 306] width 6 height 6
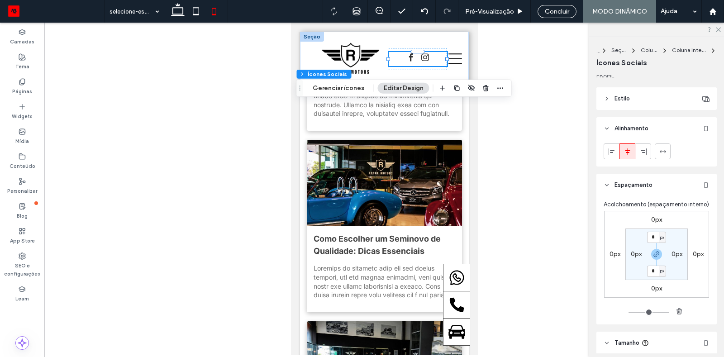
scroll to position [0, 0]
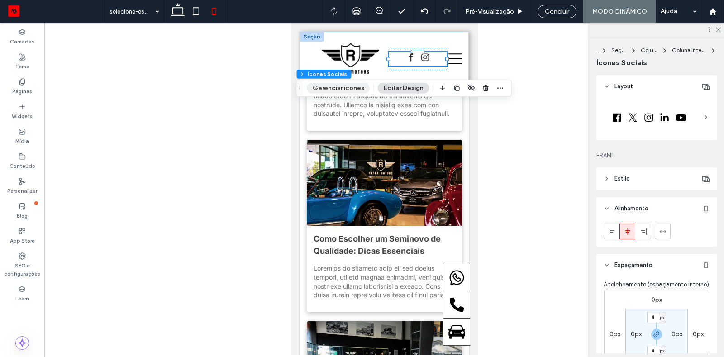
click at [352, 89] on button "Gerenciar ícones" at bounding box center [338, 88] width 63 height 11
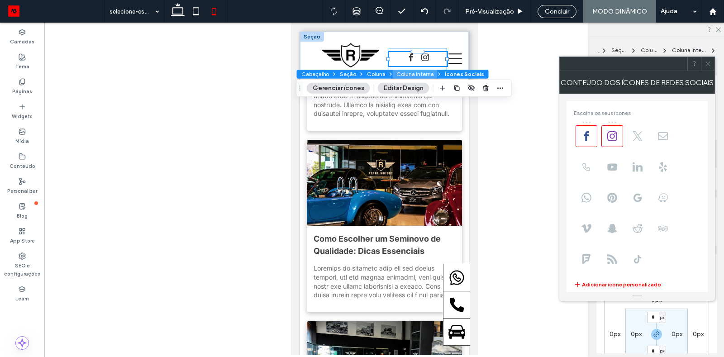
click at [415, 70] on button "Coluna interna" at bounding box center [415, 74] width 45 height 9
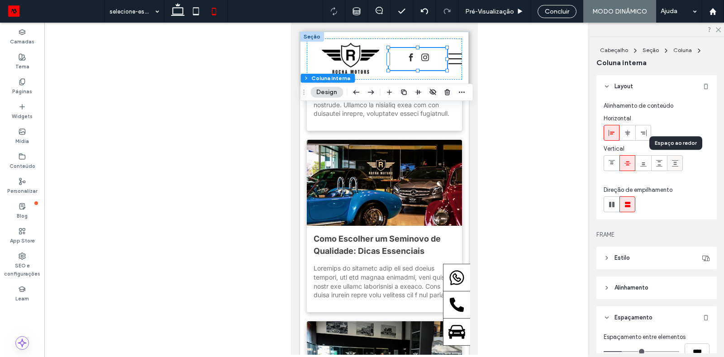
click at [674, 165] on icon at bounding box center [674, 163] width 7 height 7
click at [628, 166] on icon at bounding box center [627, 163] width 7 height 7
click at [420, 60] on span "instagram" at bounding box center [424, 58] width 12 height 12
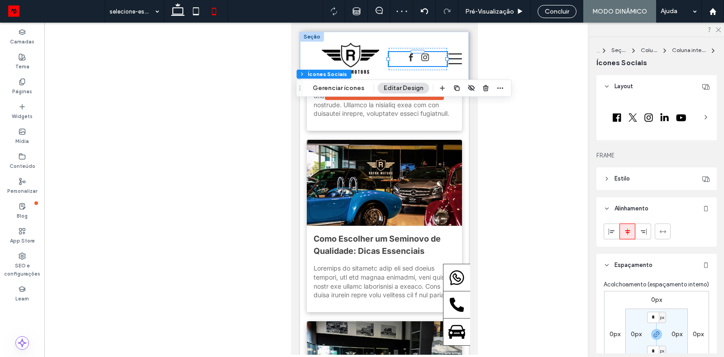
click at [420, 60] on span "instagram" at bounding box center [424, 58] width 12 height 12
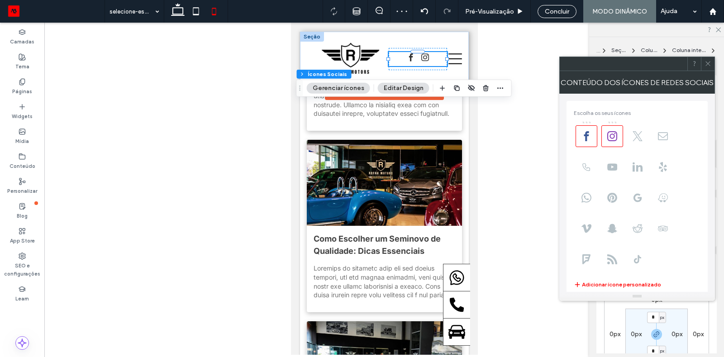
type input "**"
click at [704, 66] on icon at bounding box center [707, 63] width 7 height 7
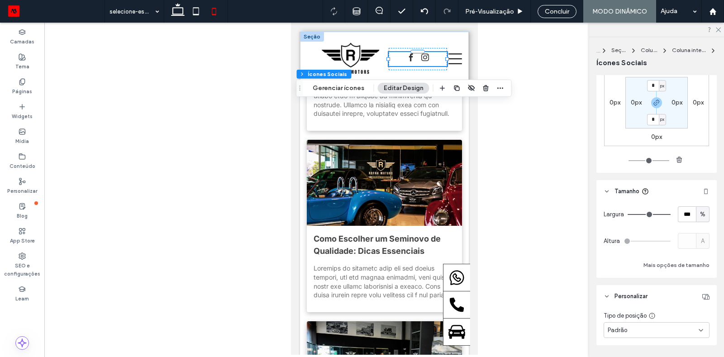
scroll to position [229, 0]
click at [669, 268] on button "Mais opções de tamanho" at bounding box center [676, 267] width 66 height 11
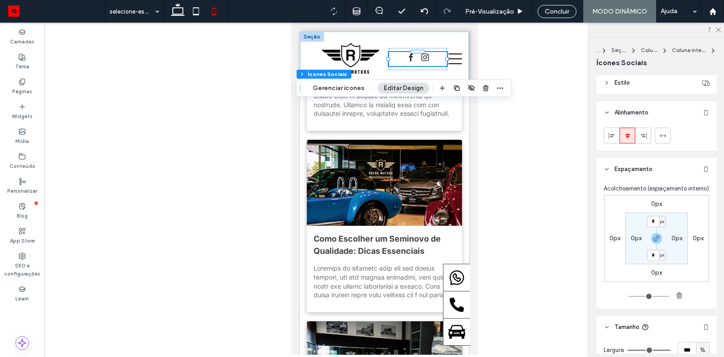
scroll to position [92, 0]
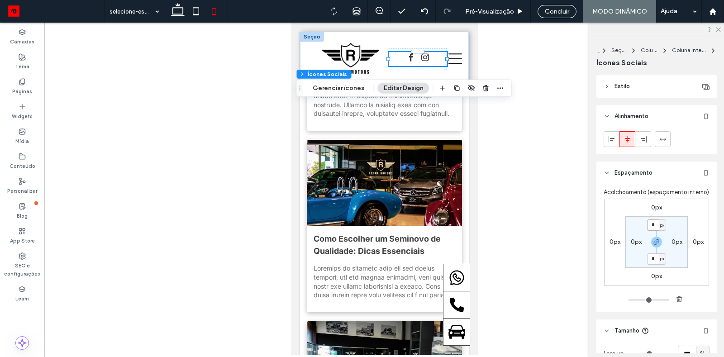
click at [653, 222] on input "*" at bounding box center [653, 224] width 12 height 11
type input "*"
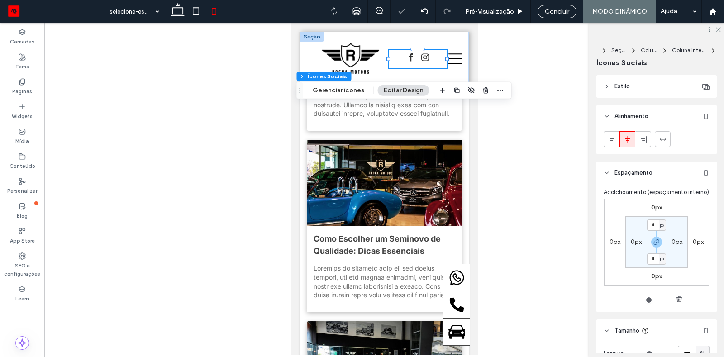
click at [657, 247] on section "* px 0px * px 0px" at bounding box center [656, 242] width 62 height 52
click at [656, 239] on use "button" at bounding box center [656, 241] width 5 height 5
click at [653, 260] on label "5px" at bounding box center [656, 259] width 10 height 8
type input "*"
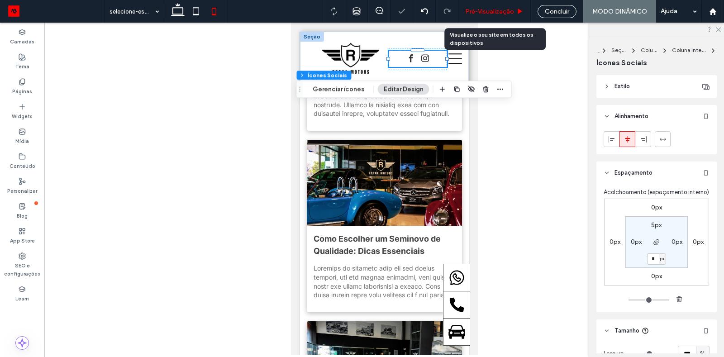
click at [495, 14] on span "Pré-Visualizaçāo" at bounding box center [489, 12] width 49 height 8
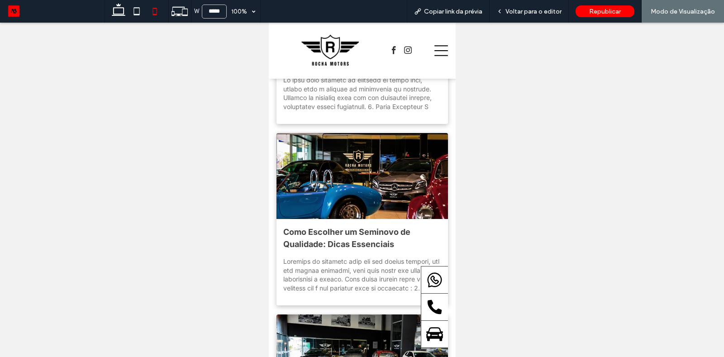
scroll to position [179, 0]
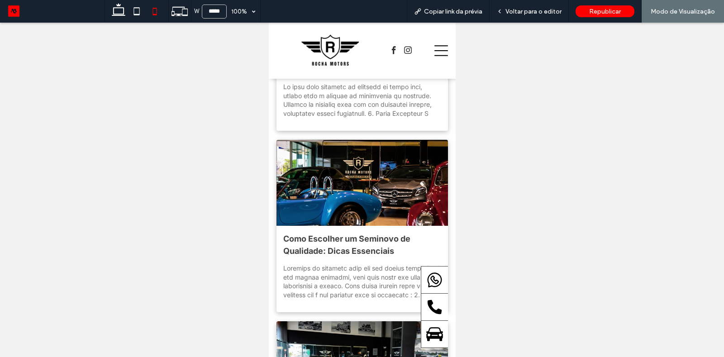
click at [495, 14] on div "Voltar para o editor" at bounding box center [528, 12] width 79 height 8
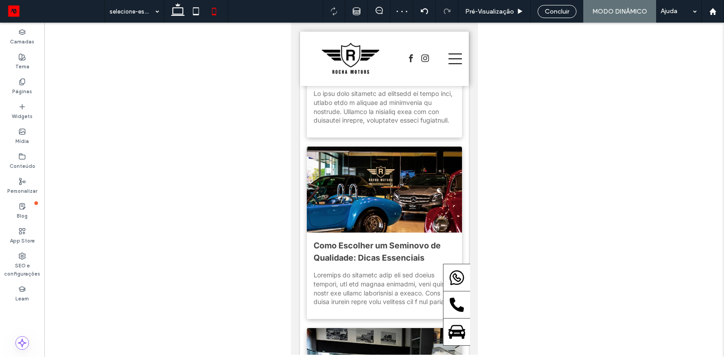
scroll to position [186, 0]
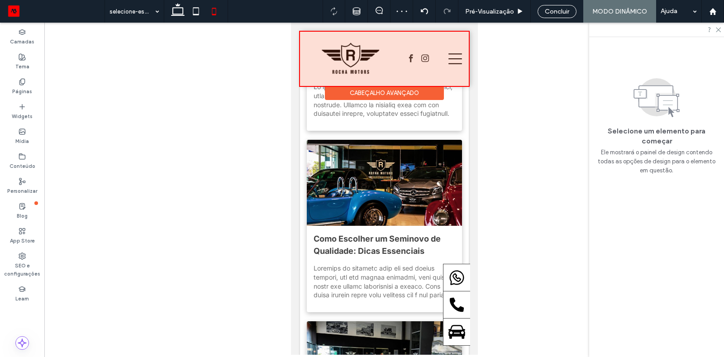
click at [417, 62] on div at bounding box center [383, 59] width 169 height 54
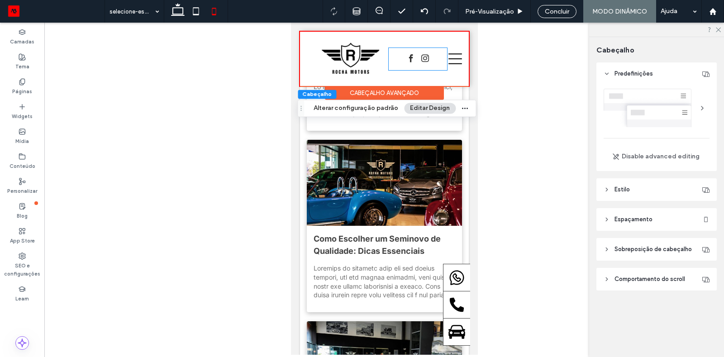
click at [417, 62] on div at bounding box center [417, 60] width 58 height 14
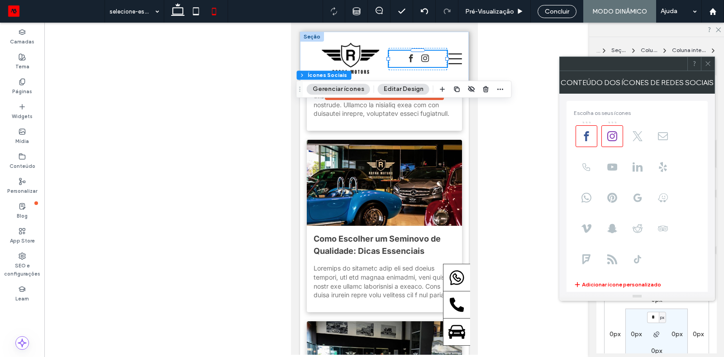
click at [417, 62] on div at bounding box center [417, 60] width 58 height 14
type input "**"
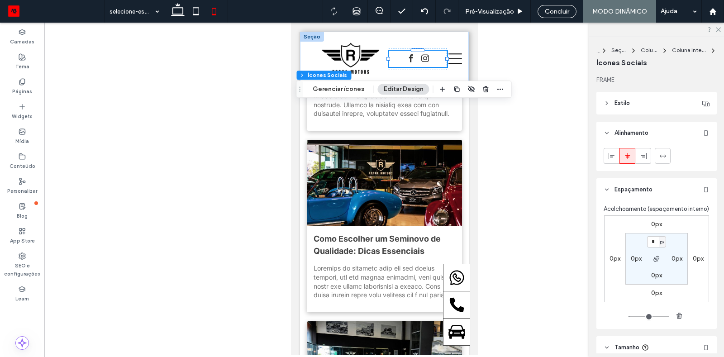
scroll to position [89, 0]
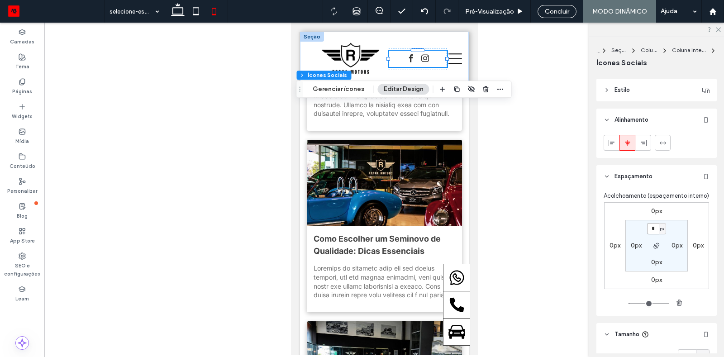
click at [656, 223] on input "*" at bounding box center [653, 228] width 12 height 11
type input "***"
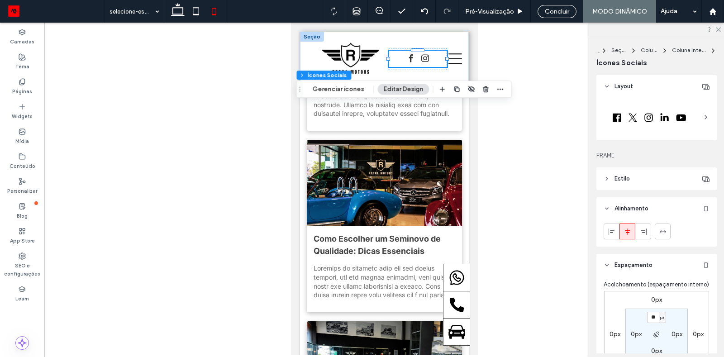
scroll to position [89, 0]
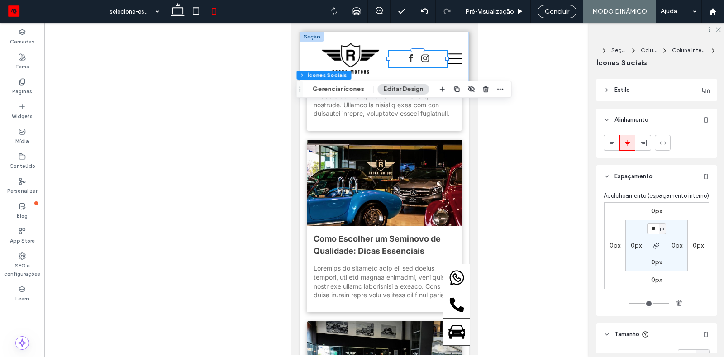
type input "**"
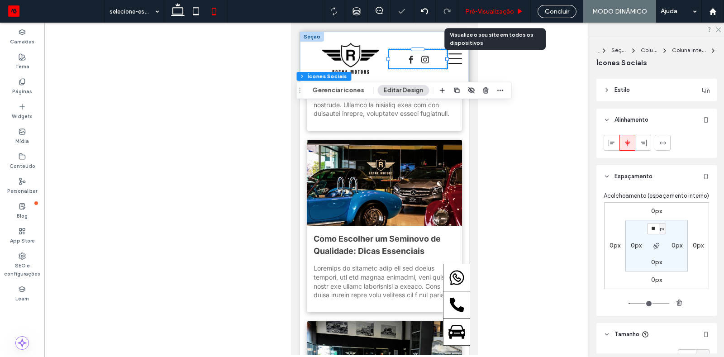
click at [507, 9] on span "Pré-Visualizaçāo" at bounding box center [489, 12] width 49 height 8
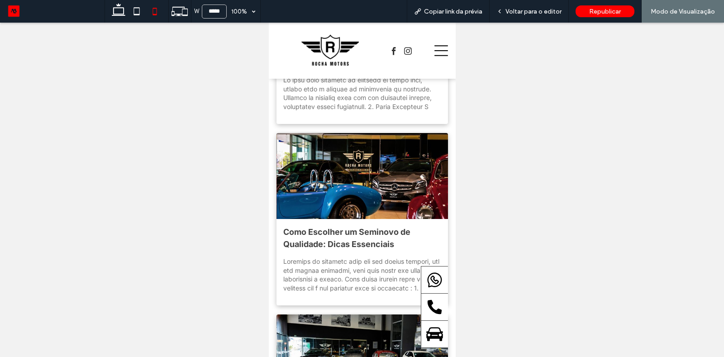
scroll to position [179, 0]
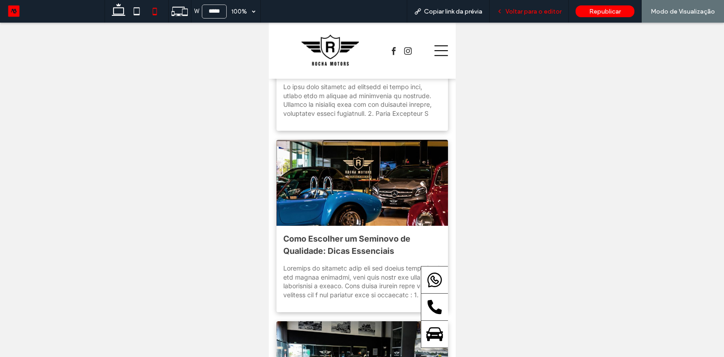
click at [523, 12] on span "Voltar para o editor" at bounding box center [533, 12] width 56 height 8
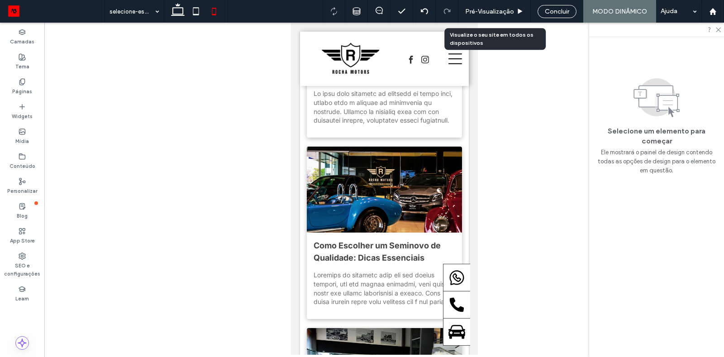
scroll to position [186, 0]
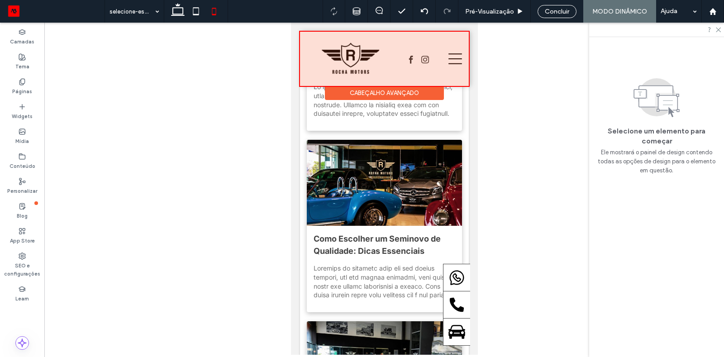
click at [332, 51] on div at bounding box center [383, 59] width 169 height 54
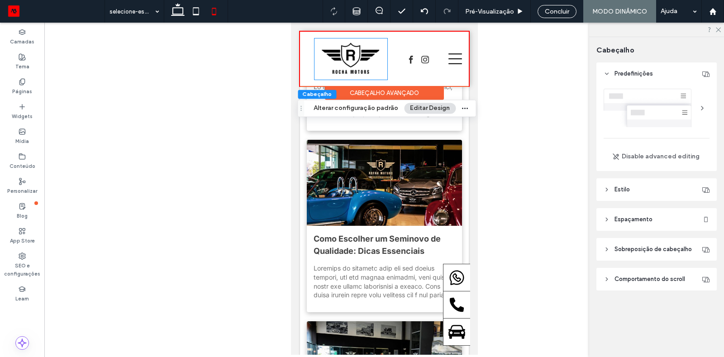
click at [332, 51] on img at bounding box center [350, 59] width 62 height 35
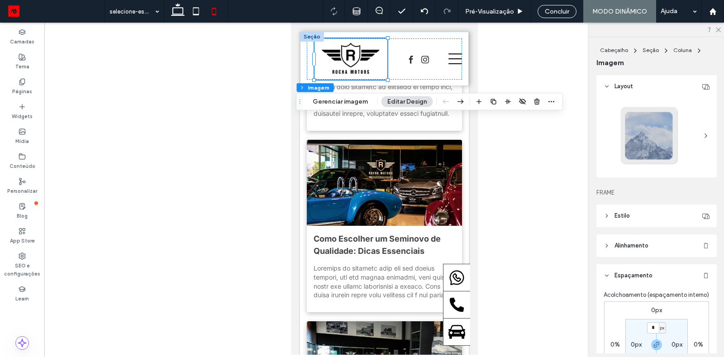
scroll to position [43, 0]
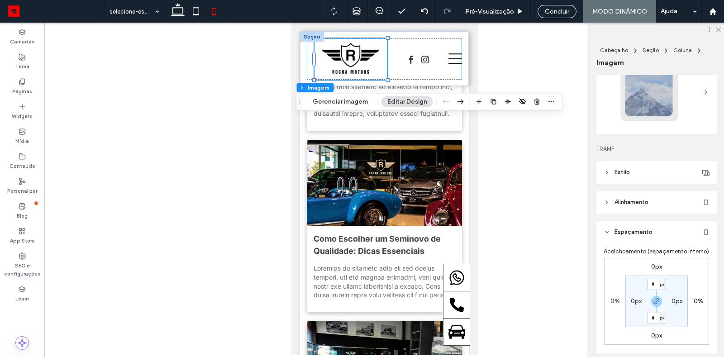
click at [624, 204] on span "Alinhamento" at bounding box center [631, 202] width 34 height 9
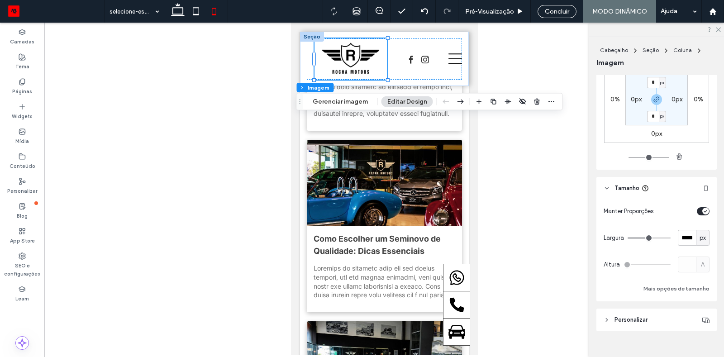
scroll to position [285, 0]
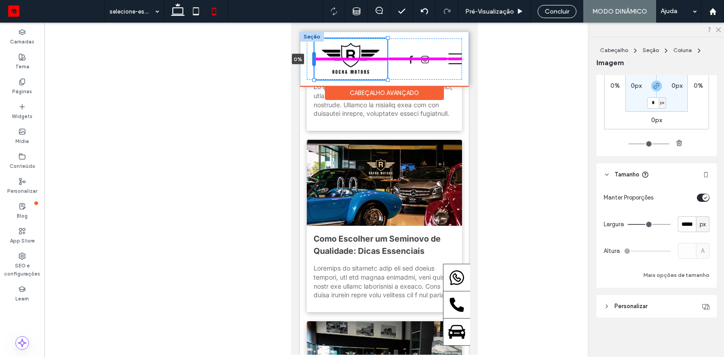
click at [315, 59] on div at bounding box center [314, 59] width 4 height 14
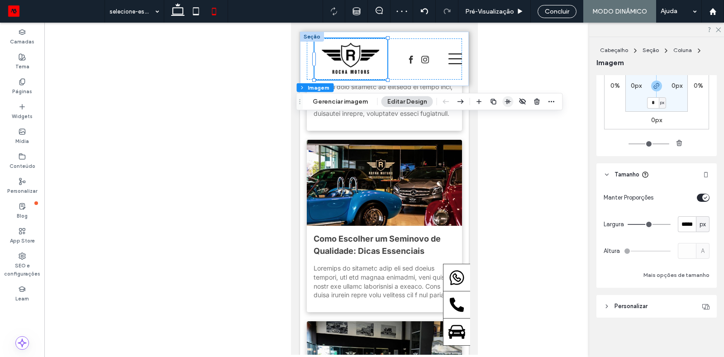
click at [508, 101] on icon "button" at bounding box center [507, 101] width 7 height 7
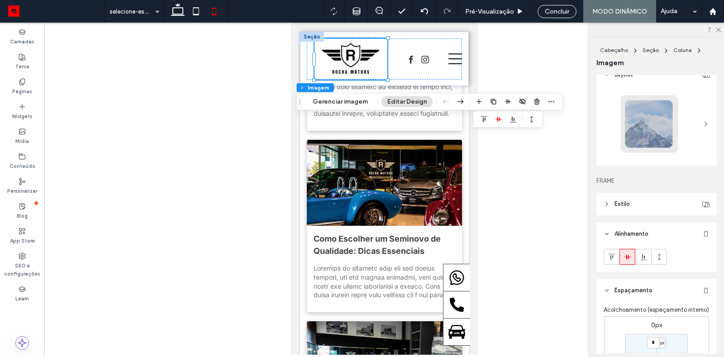
scroll to position [8, 0]
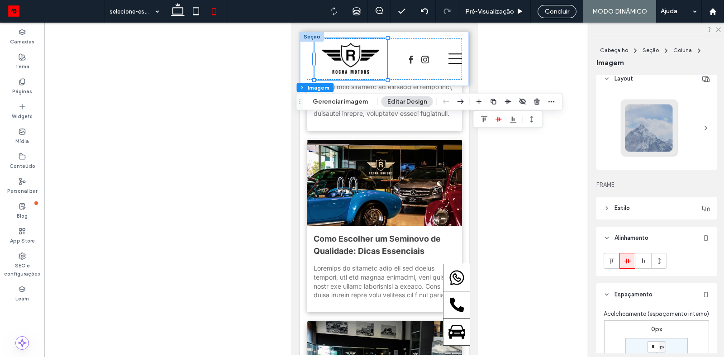
click at [609, 209] on icon at bounding box center [606, 208] width 6 height 6
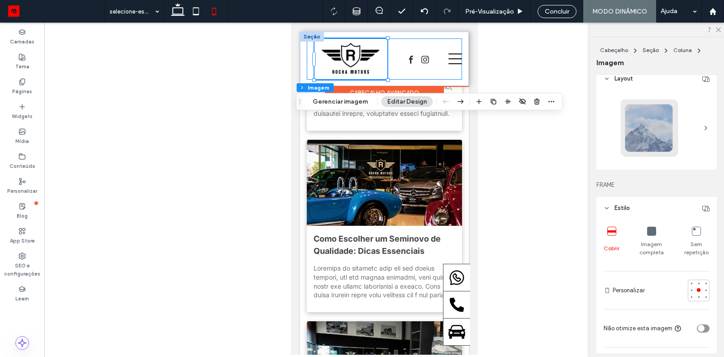
click at [408, 40] on div "Home Seminovos Ofertas Produtos Empresa Fale Conosco News 0%" at bounding box center [383, 58] width 155 height 41
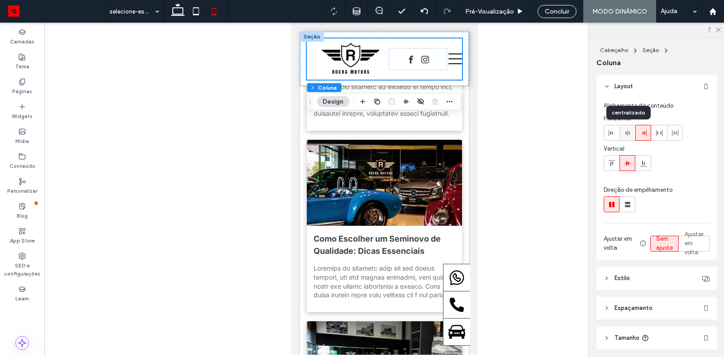
click at [629, 136] on icon at bounding box center [627, 132] width 7 height 7
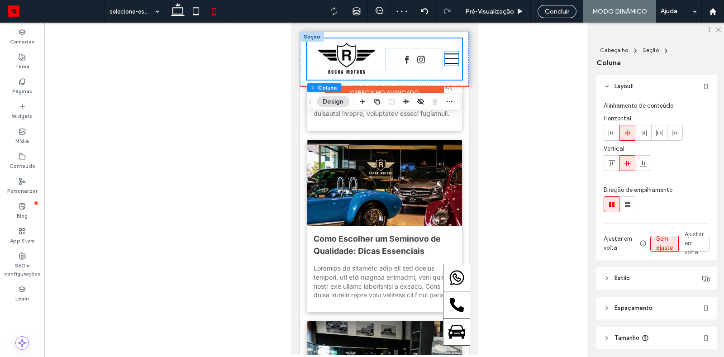
click at [449, 55] on icon at bounding box center [451, 59] width 14 height 14
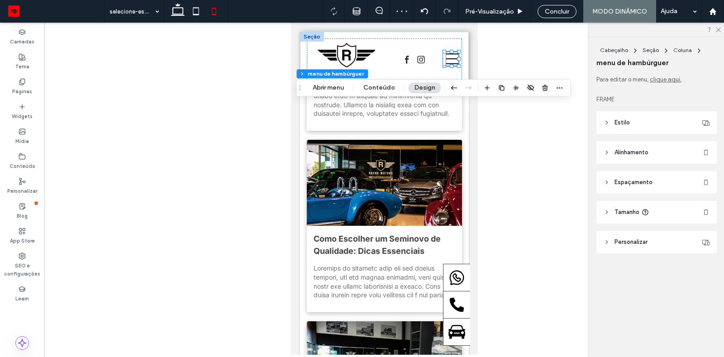
click at [605, 143] on header "Alinhamento" at bounding box center [656, 152] width 120 height 23
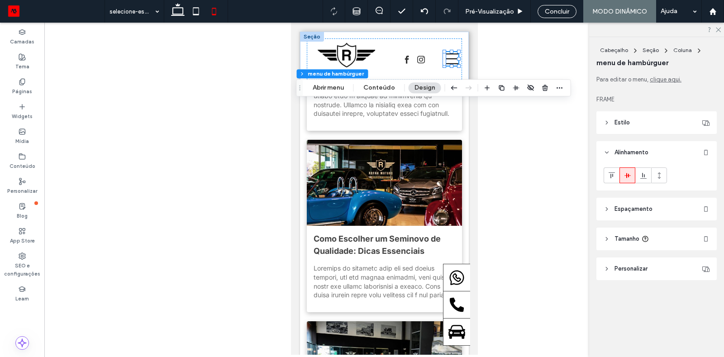
click at [636, 213] on span "Espaçamento" at bounding box center [633, 208] width 38 height 9
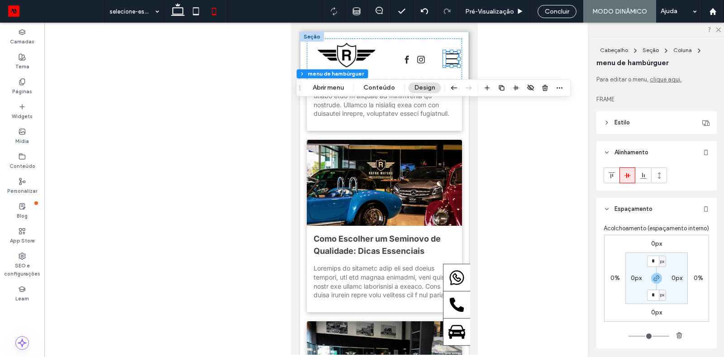
click at [636, 213] on span "Espaçamento" at bounding box center [633, 208] width 38 height 9
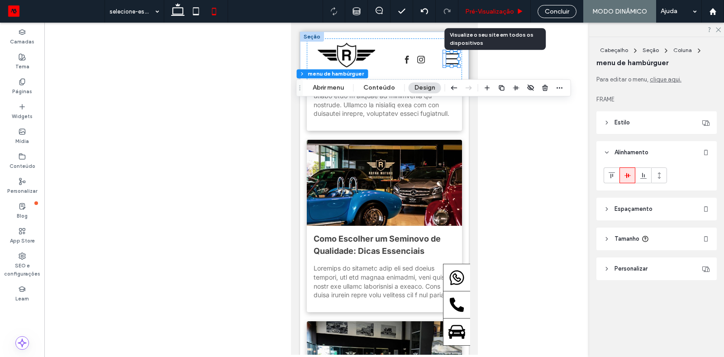
click at [514, 12] on span "Pré-Visualizaçāo" at bounding box center [489, 12] width 49 height 8
